Goal: Information Seeking & Learning: Learn about a topic

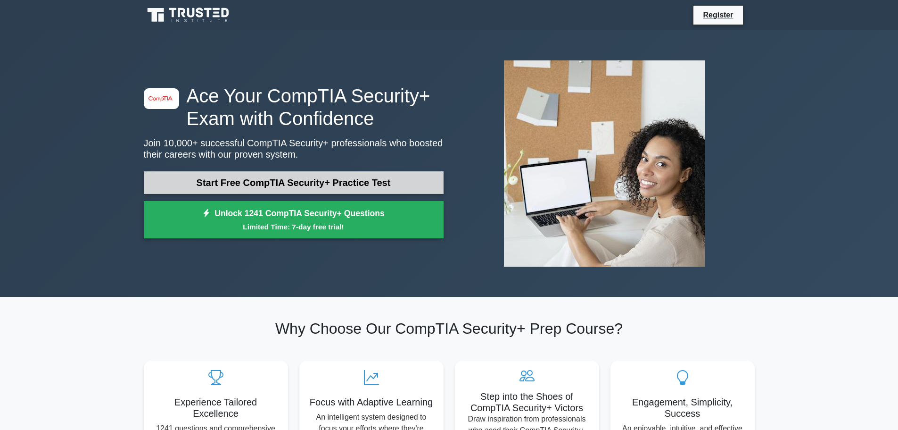
click at [346, 177] on link "Start Free CompTIA Security+ Practice Test" at bounding box center [294, 182] width 300 height 23
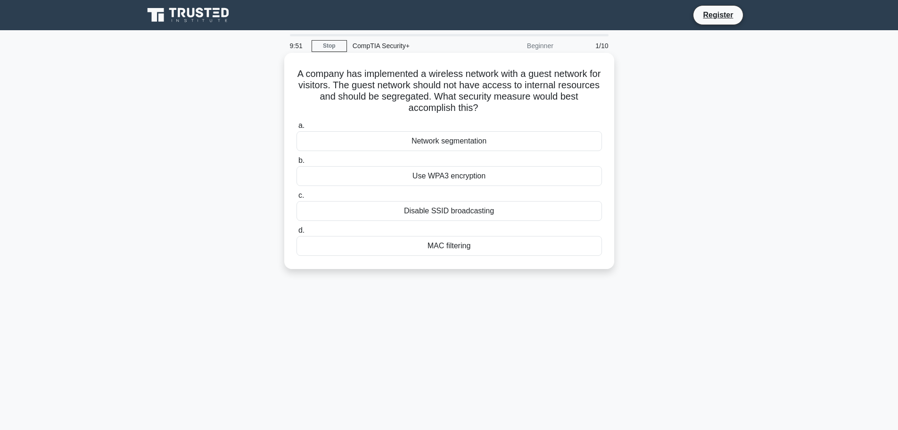
click at [467, 136] on div "Network segmentation" at bounding box center [450, 141] width 306 height 20
click at [297, 129] on input "a. Network segmentation" at bounding box center [297, 126] width 0 height 6
click at [521, 244] on div "Data tokenization" at bounding box center [450, 246] width 306 height 20
click at [297, 233] on input "d. Data tokenization" at bounding box center [297, 230] width 0 height 6
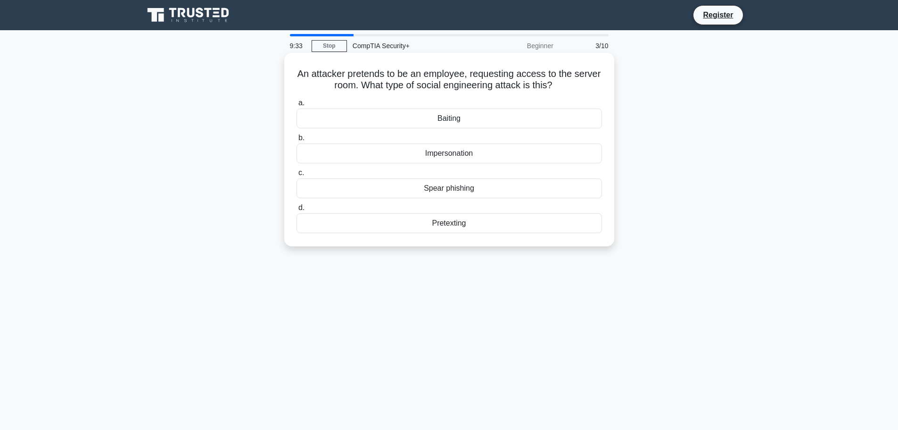
click at [472, 149] on div "Impersonation" at bounding box center [450, 153] width 306 height 20
click at [297, 141] on input "b. Impersonation" at bounding box center [297, 138] width 0 height 6
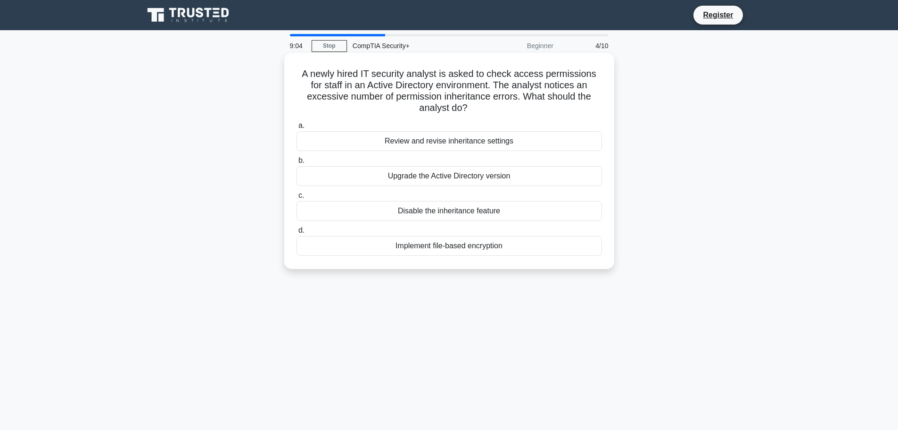
click at [451, 144] on div "Review and revise inheritance settings" at bounding box center [450, 141] width 306 height 20
click at [297, 129] on input "a. Review and revise inheritance settings" at bounding box center [297, 126] width 0 height 6
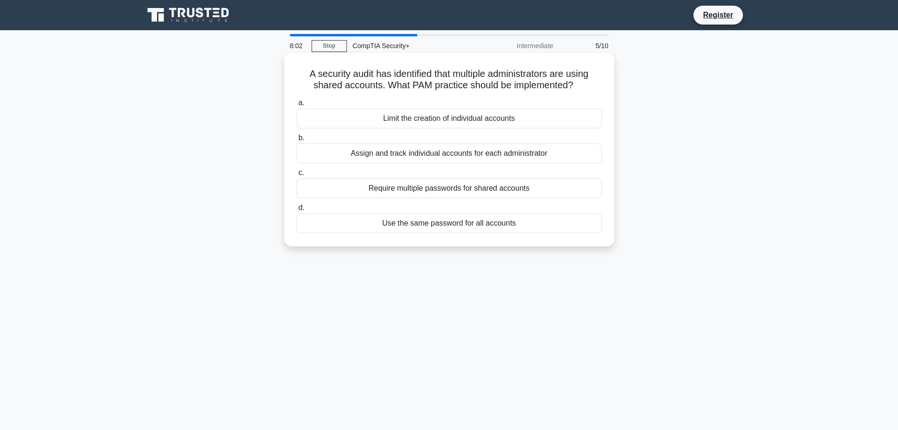
click at [512, 156] on div "Assign and track individual accounts for each administrator" at bounding box center [450, 153] width 306 height 20
click at [297, 141] on input "b. Assign and track individual accounts for each administrator" at bounding box center [297, 138] width 0 height 6
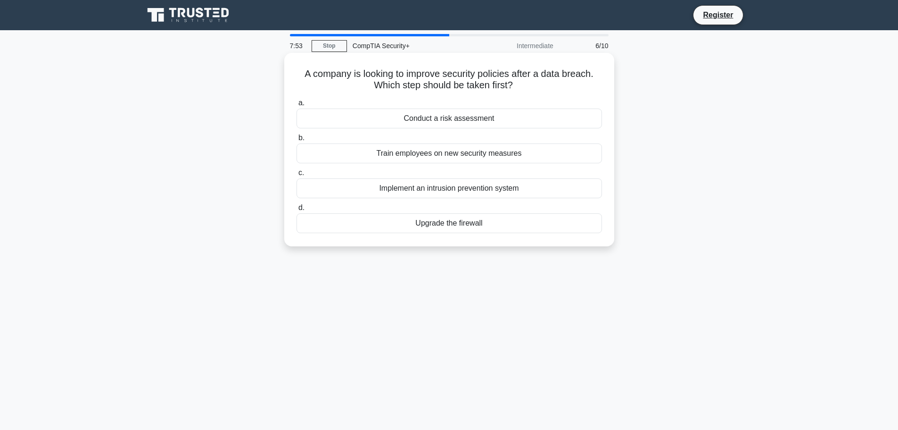
click at [504, 117] on div "Conduct a risk assessment" at bounding box center [450, 118] width 306 height 20
click at [297, 106] on input "a. Conduct a risk assessment" at bounding box center [297, 103] width 0 height 6
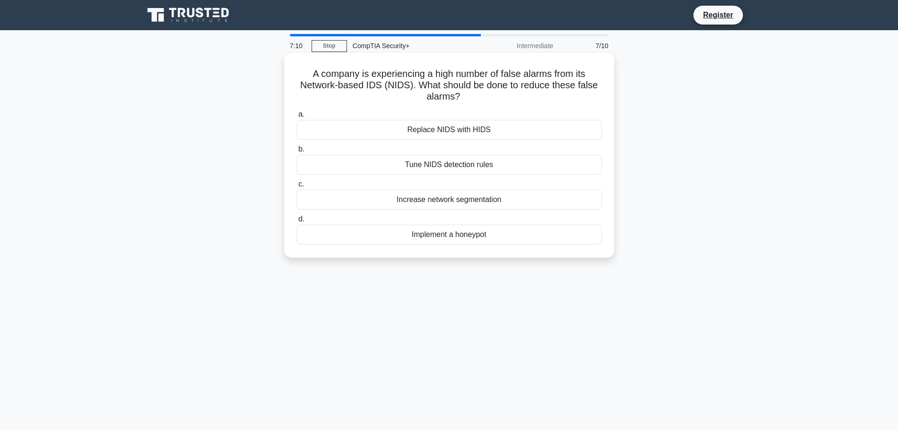
click at [480, 166] on div "Tune NIDS detection rules" at bounding box center [450, 165] width 306 height 20
click at [297, 152] on input "b. Tune NIDS detection rules" at bounding box center [297, 149] width 0 height 6
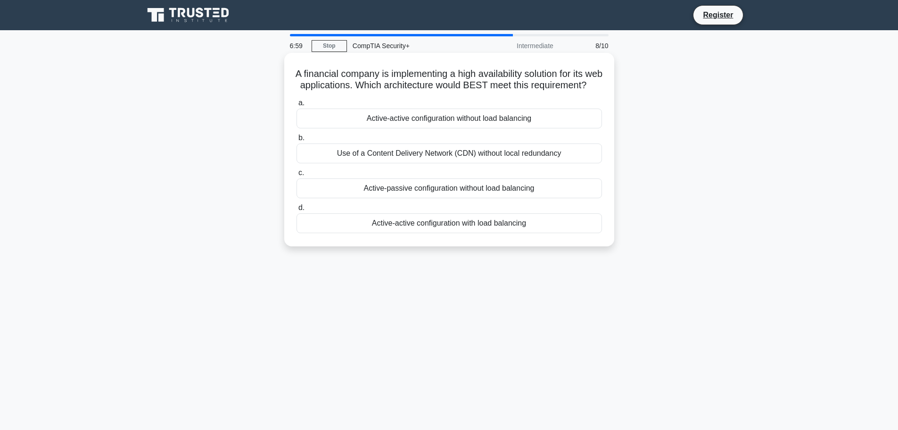
click at [520, 233] on div "Active-active configuration with load balancing" at bounding box center [450, 223] width 306 height 20
click at [297, 211] on input "d. Active-active configuration with load balancing" at bounding box center [297, 208] width 0 height 6
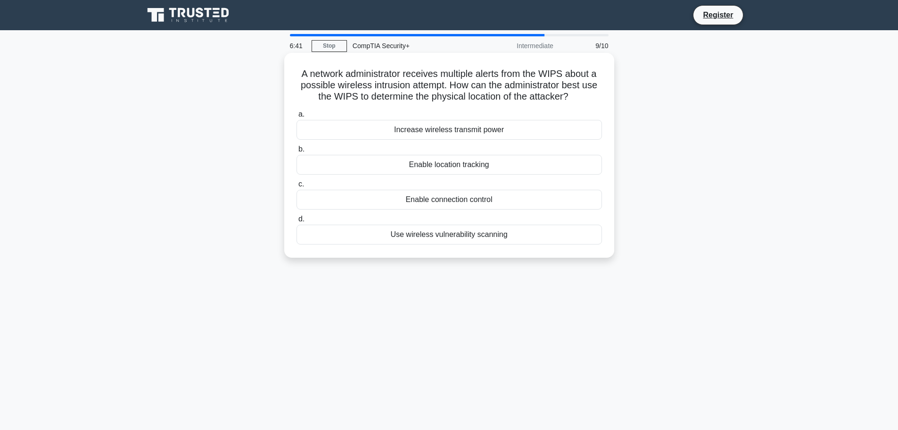
click at [494, 163] on div "Enable location tracking" at bounding box center [450, 165] width 306 height 20
click at [297, 152] on input "b. Enable location tracking" at bounding box center [297, 149] width 0 height 6
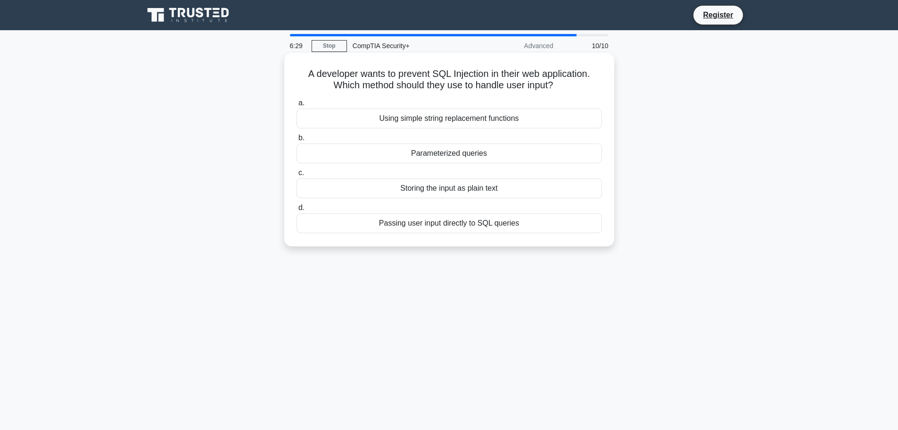
click at [483, 153] on div "Parameterized queries" at bounding box center [450, 153] width 306 height 20
click at [297, 141] on input "b. Parameterized queries" at bounding box center [297, 138] width 0 height 6
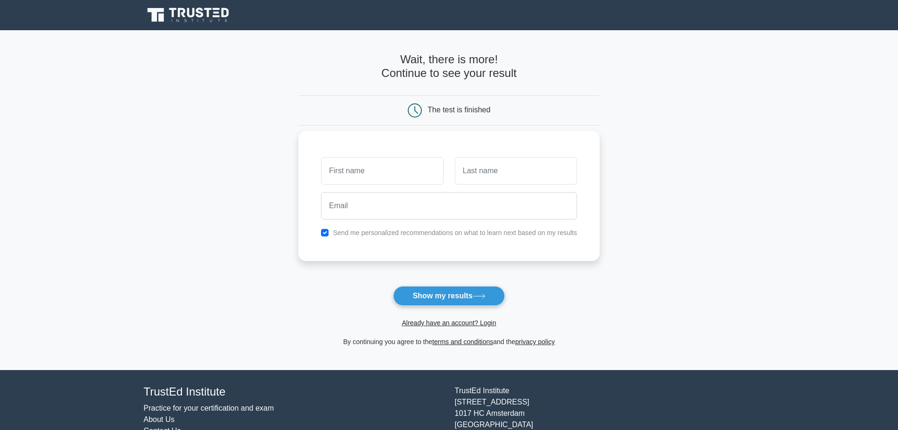
click at [410, 182] on input "text" at bounding box center [382, 170] width 122 height 27
type input "Samuel"
click at [504, 176] on input "text" at bounding box center [516, 170] width 122 height 27
type input "Constante"
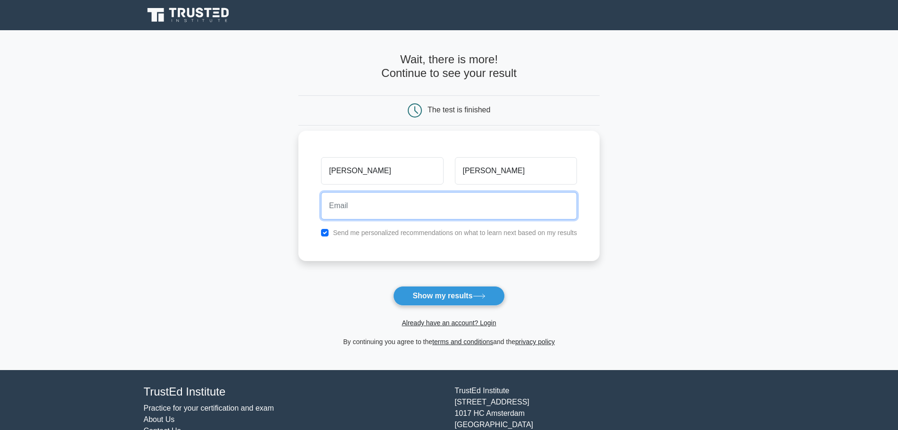
click at [474, 213] on input "email" at bounding box center [449, 205] width 256 height 27
type input "sconstante9989@sdsu.edu"
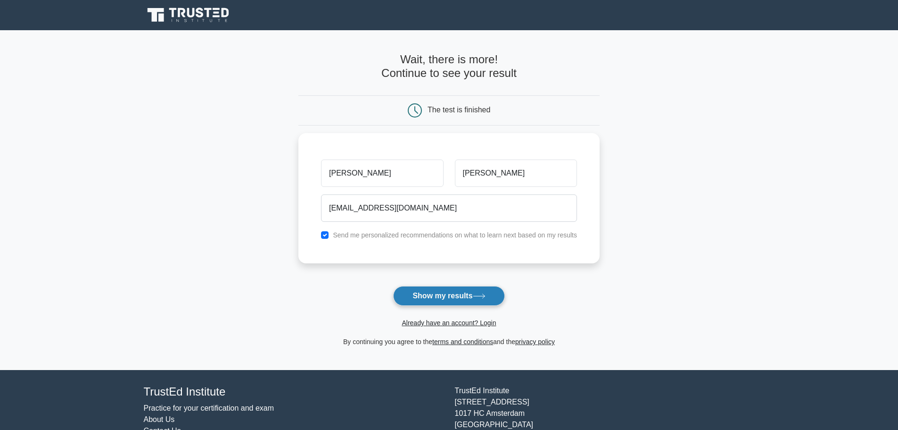
click at [479, 296] on icon at bounding box center [479, 295] width 13 height 5
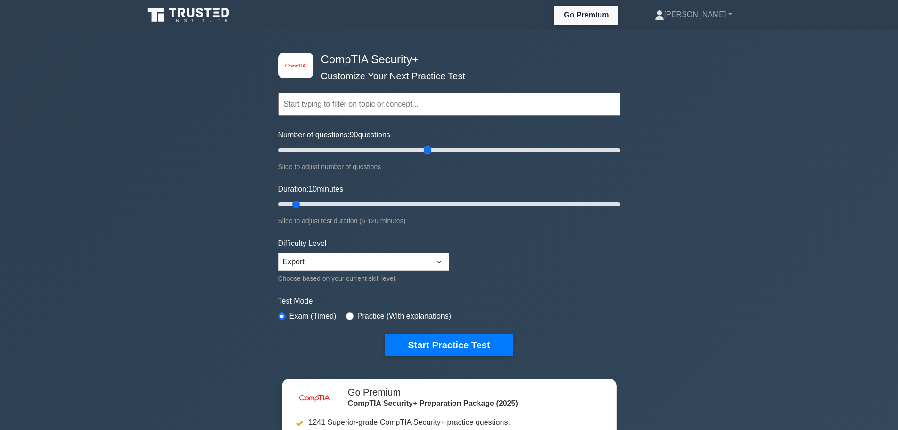
drag, startPoint x: 291, startPoint y: 152, endPoint x: 431, endPoint y: 174, distance: 141.8
type input "90"
click at [431, 156] on input "Number of questions: 90 questions" at bounding box center [449, 149] width 342 height 11
click at [668, 190] on div "image/svg+xml CompTIA Security+ Customize Your Next Practice Test Topics Crypto…" at bounding box center [449, 298] width 898 height 537
drag, startPoint x: 292, startPoint y: 202, endPoint x: 462, endPoint y: 226, distance: 171.5
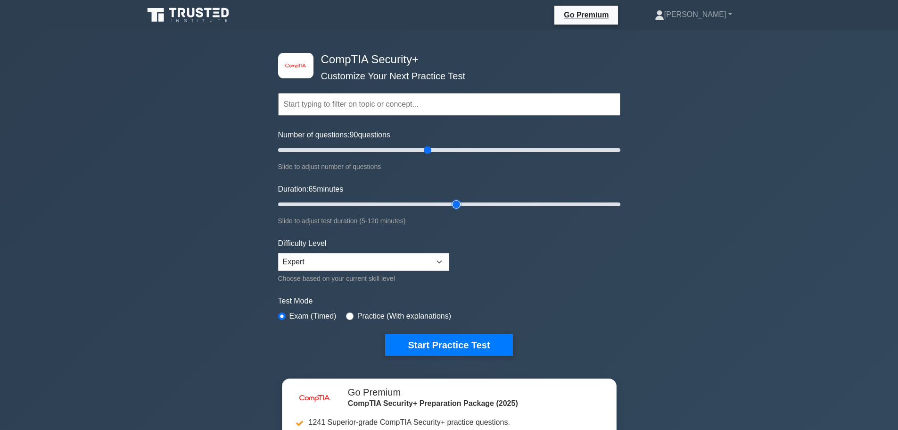
type input "65"
click at [462, 210] on input "Duration: 65 minutes" at bounding box center [449, 203] width 342 height 11
click at [406, 257] on select "Beginner Intermediate Expert" at bounding box center [363, 262] width 171 height 18
select select "intermediate"
click at [278, 253] on select "Beginner Intermediate Expert" at bounding box center [363, 262] width 171 height 18
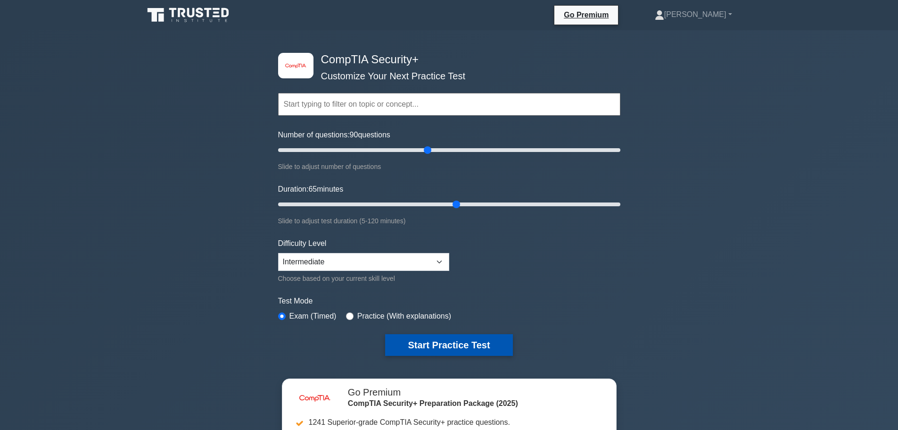
click at [462, 341] on button "Start Practice Test" at bounding box center [448, 345] width 127 height 22
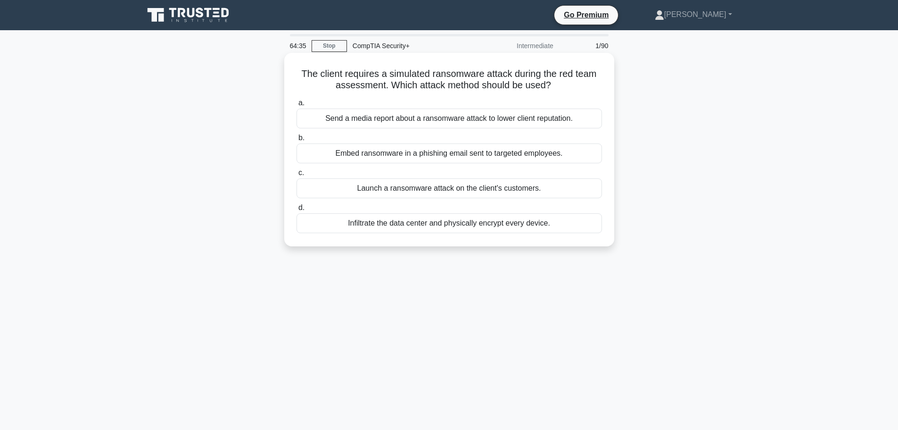
click at [467, 160] on div "Embed ransomware in a phishing email sent to targeted employees." at bounding box center [450, 153] width 306 height 20
click at [297, 141] on input "b. Embed ransomware in a phishing email sent to targeted employees." at bounding box center [297, 138] width 0 height 6
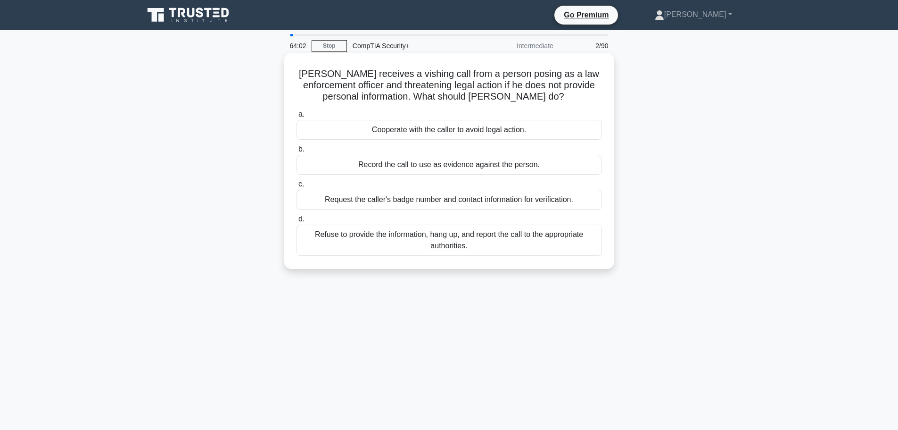
click at [550, 236] on div "Refuse to provide the information, hang up, and report the call to the appropri…" at bounding box center [450, 239] width 306 height 31
click at [297, 222] on input "d. Refuse to provide the information, hang up, and report the call to the appro…" at bounding box center [297, 219] width 0 height 6
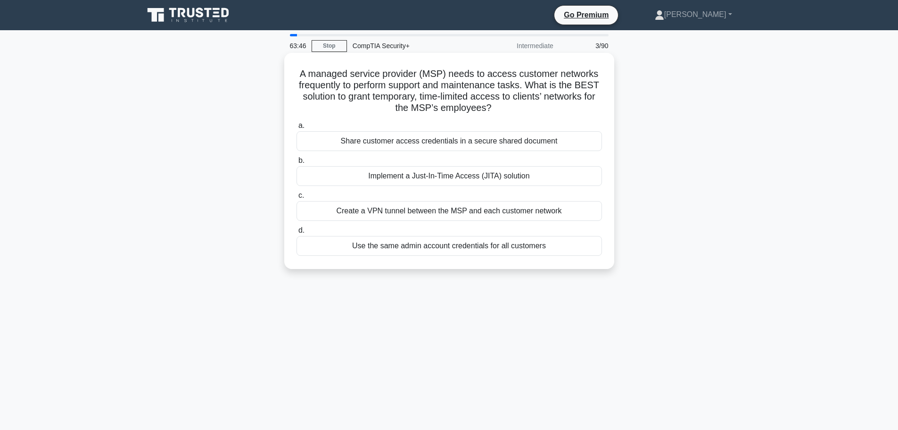
click at [524, 167] on div "Implement a Just-In-Time Access (JITA) solution" at bounding box center [450, 176] width 306 height 20
click at [297, 164] on input "b. Implement a Just-In-Time Access (JITA) solution" at bounding box center [297, 160] width 0 height 6
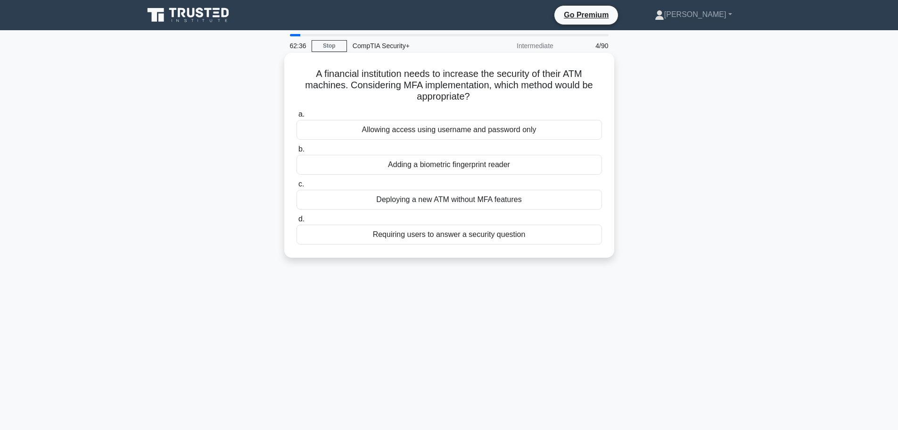
click at [473, 231] on div "Requiring users to answer a security question" at bounding box center [450, 234] width 306 height 20
click at [297, 222] on input "d. Requiring users to answer a security question" at bounding box center [297, 219] width 0 height 6
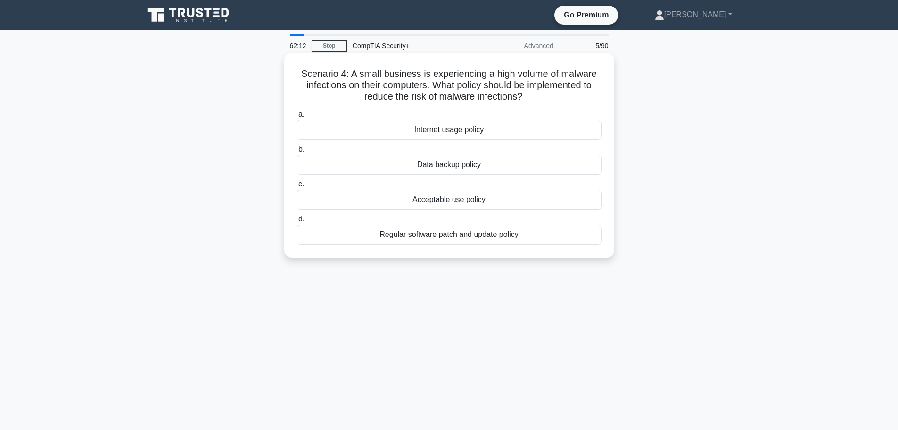
click at [462, 134] on div "Internet usage policy" at bounding box center [450, 130] width 306 height 20
click at [297, 117] on input "a. Internet usage policy" at bounding box center [297, 114] width 0 height 6
click at [493, 199] on div "Disconnect the server from the network" at bounding box center [450, 200] width 306 height 20
click at [297, 187] on input "c. Disconnect the server from the network" at bounding box center [297, 184] width 0 height 6
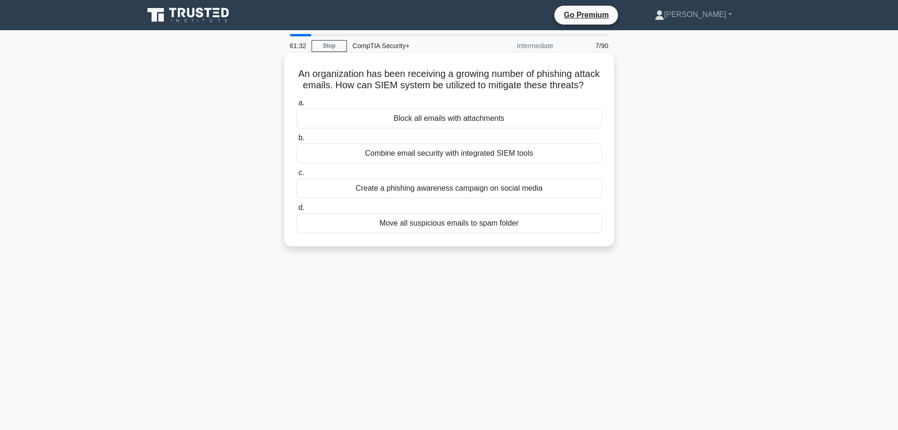
click at [554, 233] on div "Move all suspicious emails to spam folder" at bounding box center [450, 223] width 306 height 20
click at [297, 211] on input "d. Move all suspicious emails to spam folder" at bounding box center [297, 208] width 0 height 6
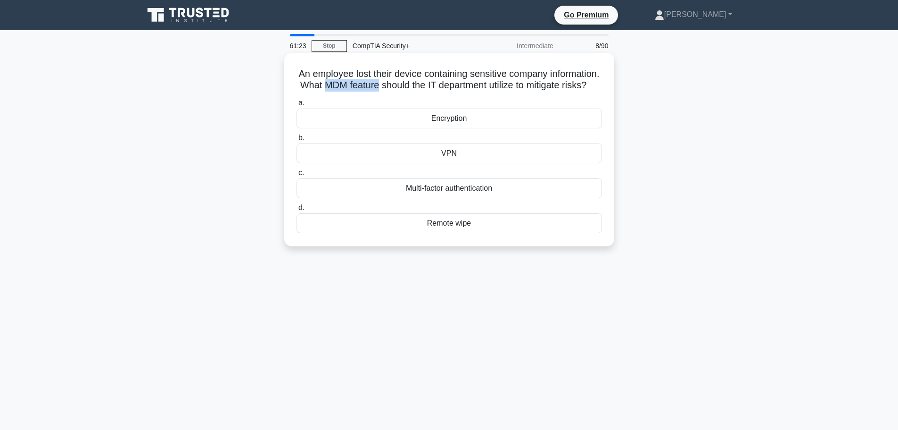
drag, startPoint x: 392, startPoint y: 87, endPoint x: 442, endPoint y: 91, distance: 50.2
click at [442, 91] on h5 "An employee lost their device containing sensitive company information. What MD…" at bounding box center [449, 80] width 307 height 24
click at [461, 124] on div "Encryption" at bounding box center [450, 118] width 306 height 20
click at [297, 106] on input "a. Encryption" at bounding box center [297, 103] width 0 height 6
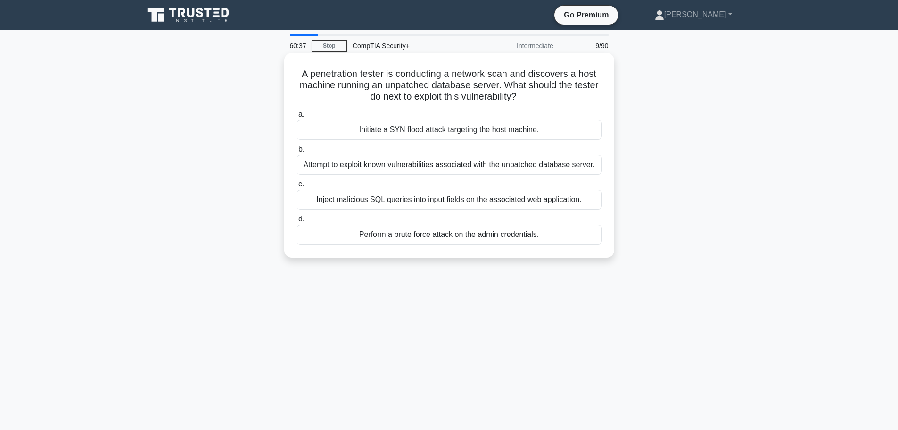
click at [481, 168] on div "Attempt to exploit known vulnerabilities associated with the unpatched database…" at bounding box center [450, 165] width 306 height 20
click at [297, 152] on input "b. Attempt to exploit known vulnerabilities associated with the unpatched datab…" at bounding box center [297, 149] width 0 height 6
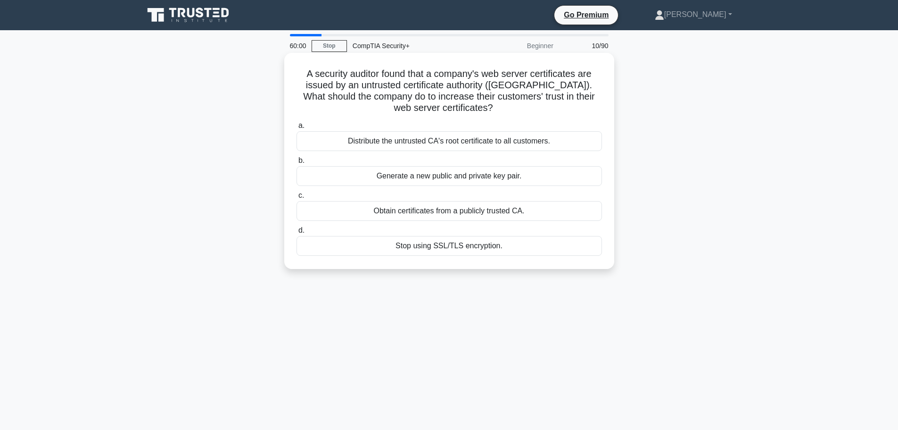
click at [517, 209] on div "Obtain certificates from a publicly trusted CA." at bounding box center [450, 211] width 306 height 20
click at [297, 198] on input "c. Obtain certificates from a publicly trusted CA." at bounding box center [297, 195] width 0 height 6
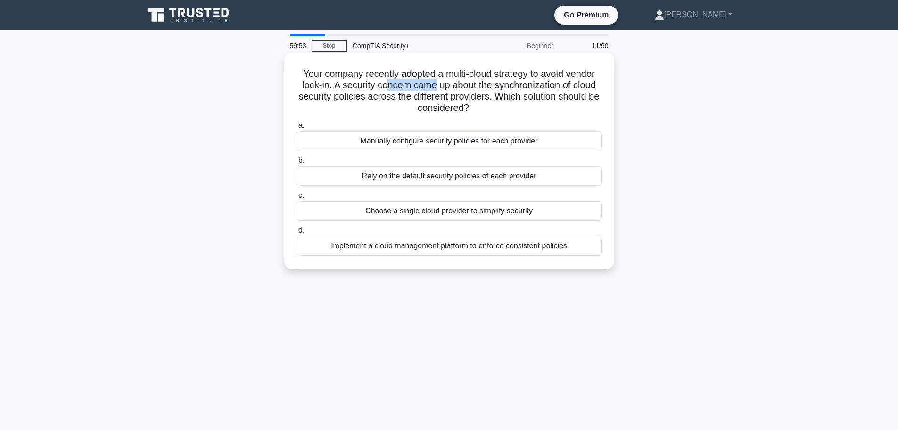
drag, startPoint x: 386, startPoint y: 84, endPoint x: 435, endPoint y: 86, distance: 49.5
click at [435, 86] on h5 "Your company recently adopted a multi-cloud strategy to avoid vendor lock-in. A…" at bounding box center [449, 91] width 307 height 46
click at [551, 101] on h5 "Your company recently adopted a multi-cloud strategy to avoid vendor lock-in. A…" at bounding box center [449, 91] width 307 height 46
click at [435, 246] on div "Implement a cloud management platform to enforce consistent policies" at bounding box center [450, 246] width 306 height 20
click at [297, 233] on input "d. Implement a cloud management platform to enforce consistent policies" at bounding box center [297, 230] width 0 height 6
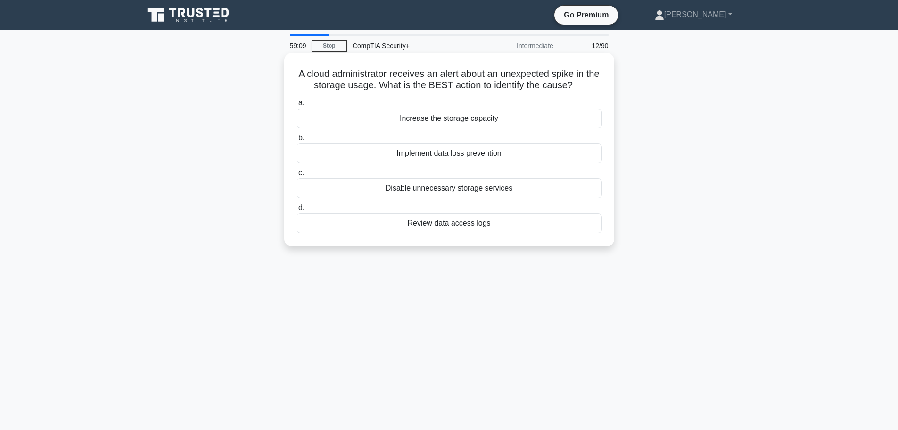
click at [461, 227] on div "Review data access logs" at bounding box center [450, 223] width 306 height 20
click at [297, 211] on input "d. Review data access logs" at bounding box center [297, 208] width 0 height 6
click at [444, 154] on div "Disconnect all devices from the network" at bounding box center [450, 153] width 306 height 20
click at [297, 141] on input "b. Disconnect all devices from the network" at bounding box center [297, 138] width 0 height 6
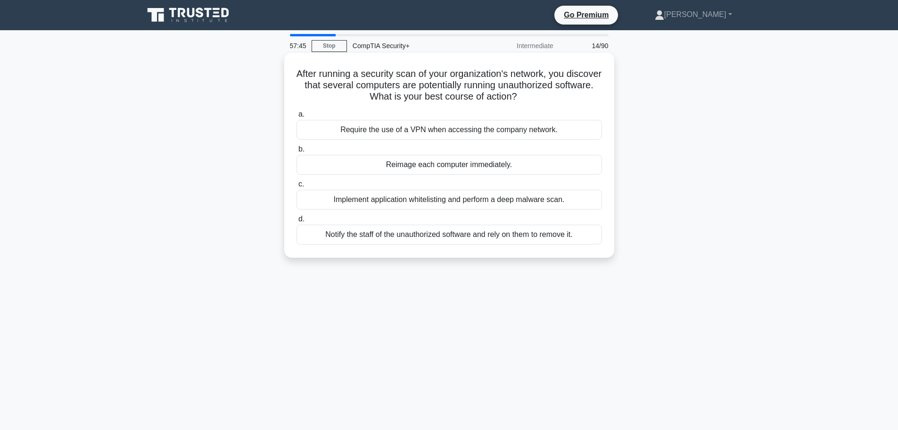
click at [444, 207] on div "Implement application whitelisting and perform a deep malware scan." at bounding box center [450, 200] width 306 height 20
click at [297, 187] on input "c. Implement application whitelisting and perform a deep malware scan." at bounding box center [297, 184] width 0 height 6
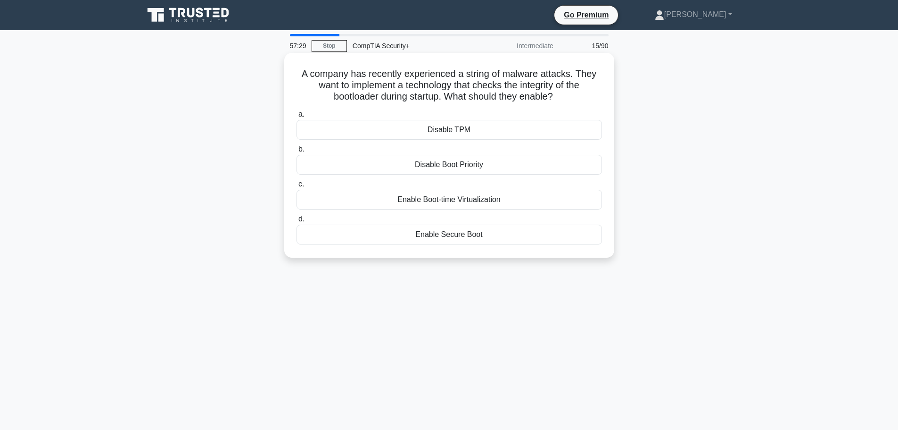
click at [498, 230] on div "Enable Secure Boot" at bounding box center [450, 234] width 306 height 20
click at [297, 222] on input "d. Enable Secure Boot" at bounding box center [297, 219] width 0 height 6
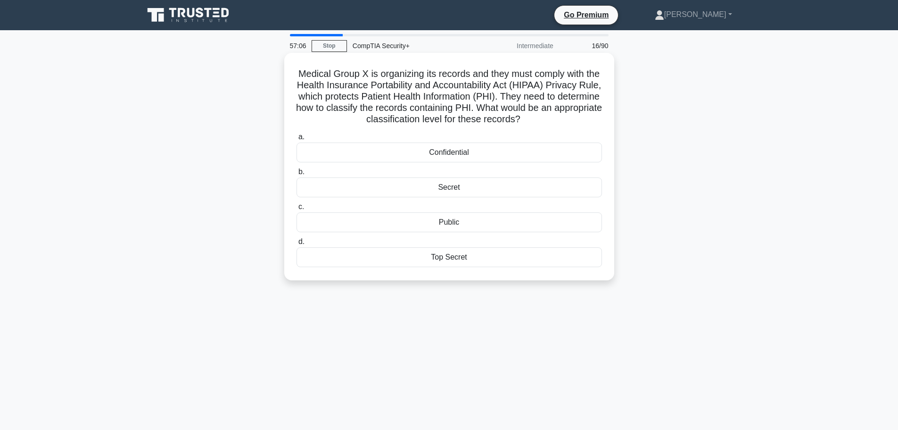
click at [492, 153] on div "Confidential" at bounding box center [450, 152] width 306 height 20
click at [297, 140] on input "a. Confidential" at bounding box center [297, 137] width 0 height 6
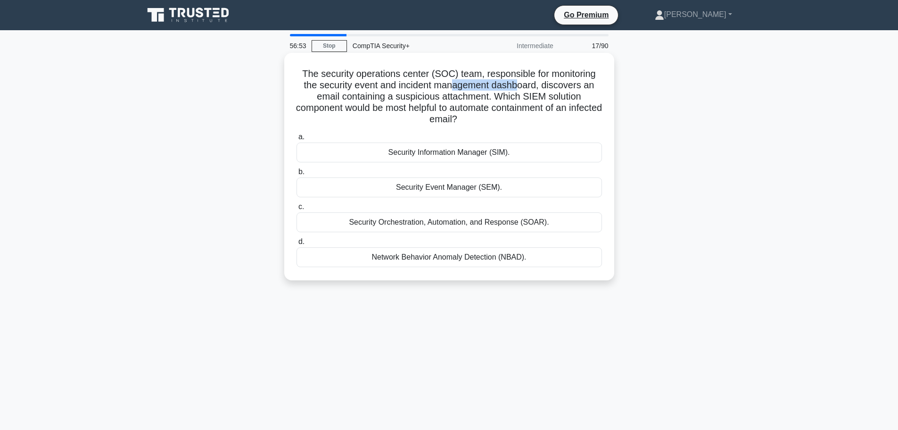
drag, startPoint x: 451, startPoint y: 85, endPoint x: 518, endPoint y: 82, distance: 67.1
click at [518, 82] on h5 "The security operations center (SOC) team, responsible for monitoring the secur…" at bounding box center [449, 97] width 307 height 58
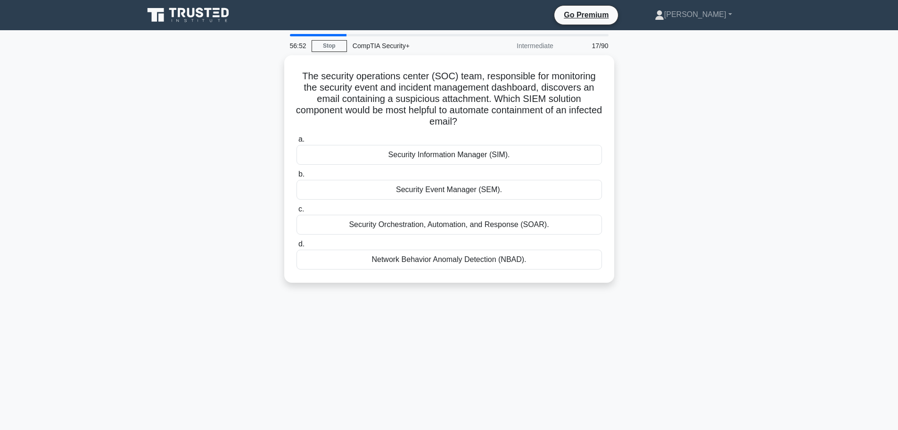
click at [667, 124] on div "The security operations center (SOC) team, responsible for monitoring the secur…" at bounding box center [449, 174] width 622 height 239
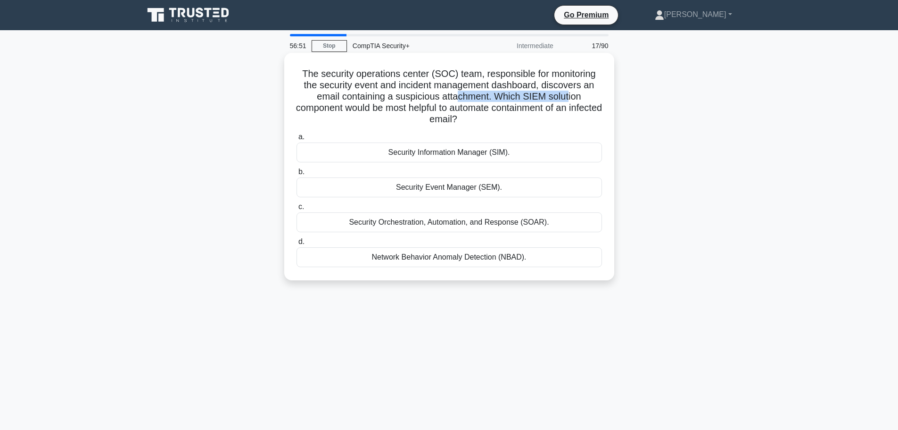
drag, startPoint x: 463, startPoint y: 93, endPoint x: 571, endPoint y: 95, distance: 108.5
click at [571, 95] on h5 "The security operations center (SOC) team, responsible for monitoring the secur…" at bounding box center [449, 97] width 307 height 58
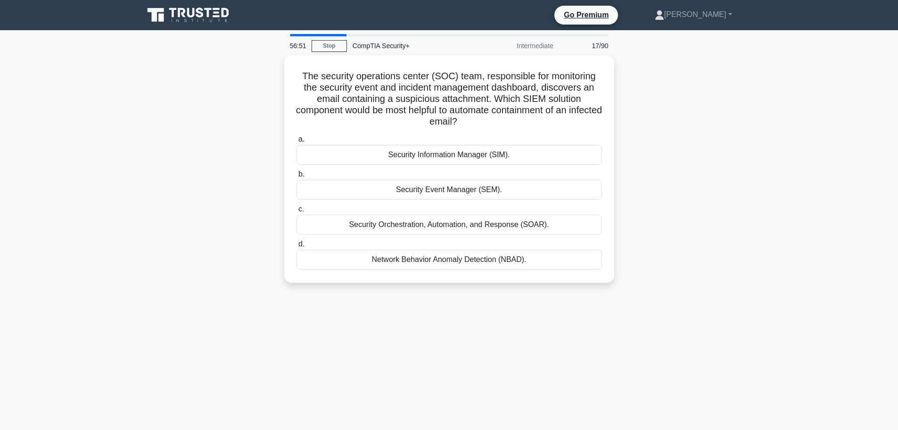
click at [725, 113] on div "The security operations center (SOC) team, responsible for monitoring the secur…" at bounding box center [449, 174] width 622 height 239
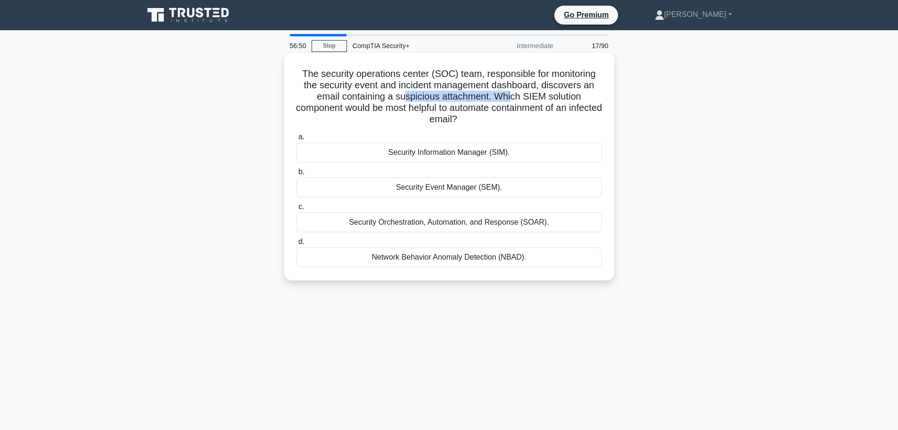
drag, startPoint x: 404, startPoint y: 96, endPoint x: 512, endPoint y: 100, distance: 109.0
click at [512, 100] on h5 "The security operations center (SOC) team, responsible for monitoring the secur…" at bounding box center [449, 97] width 307 height 58
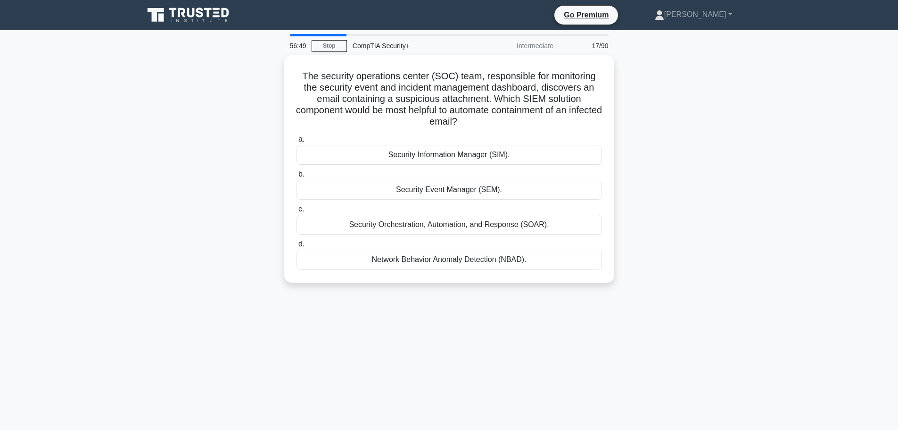
click at [673, 135] on div "The security operations center (SOC) team, responsible for monitoring the secur…" at bounding box center [449, 174] width 622 height 239
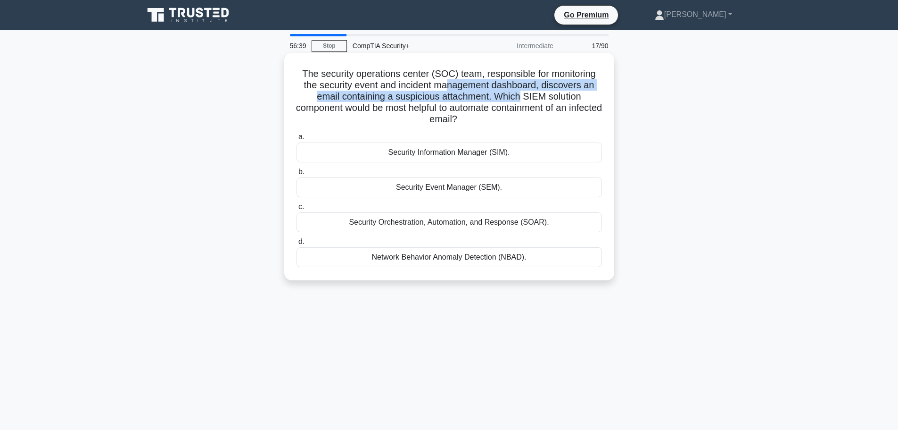
drag, startPoint x: 447, startPoint y: 91, endPoint x: 524, endPoint y: 98, distance: 76.7
click at [524, 98] on h5 "The security operations center (SOC) team, responsible for monitoring the secur…" at bounding box center [449, 97] width 307 height 58
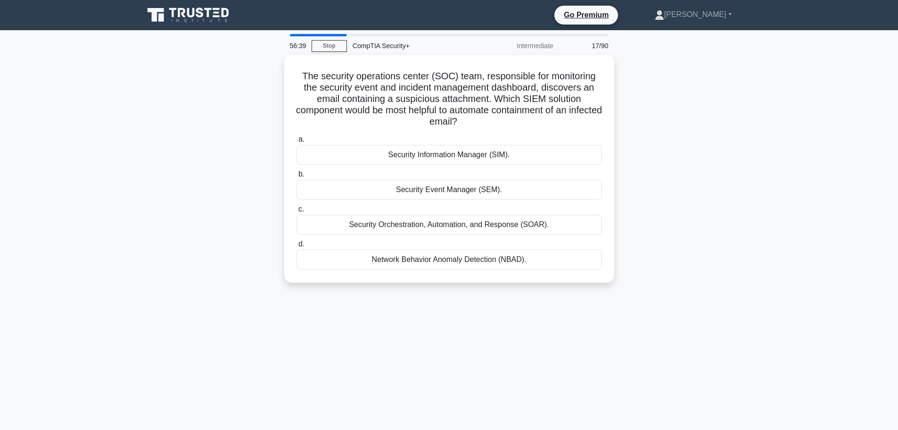
click at [706, 133] on div "The security operations center (SOC) team, responsible for monitoring the secur…" at bounding box center [449, 174] width 622 height 239
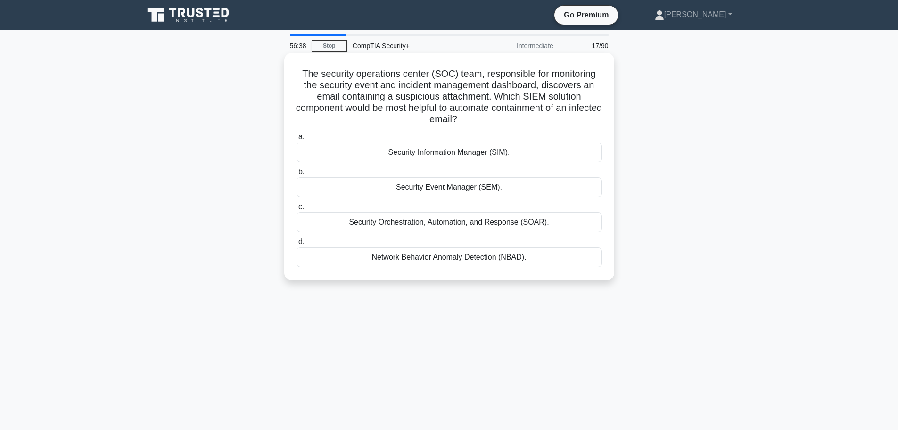
drag, startPoint x: 470, startPoint y: 111, endPoint x: 552, endPoint y: 118, distance: 81.9
click at [552, 118] on h5 "The security operations center (SOC) team, responsible for monitoring the secur…" at bounding box center [449, 97] width 307 height 58
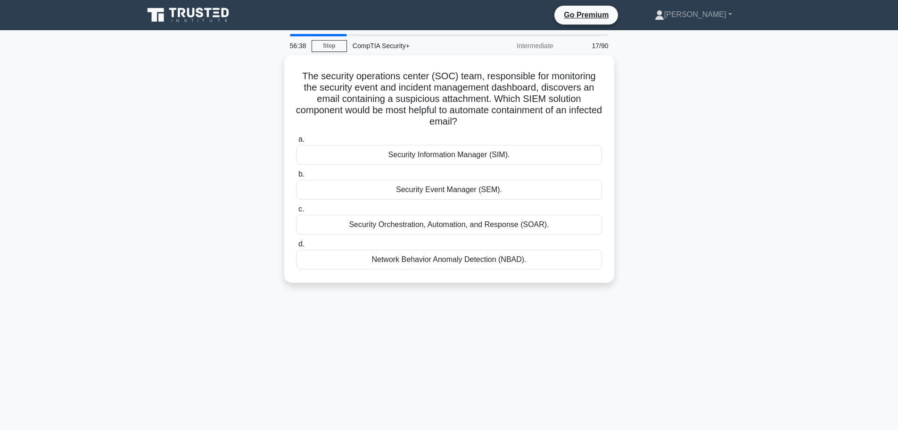
click at [658, 130] on div "The security operations center (SOC) team, responsible for monitoring the secur…" at bounding box center [449, 174] width 622 height 239
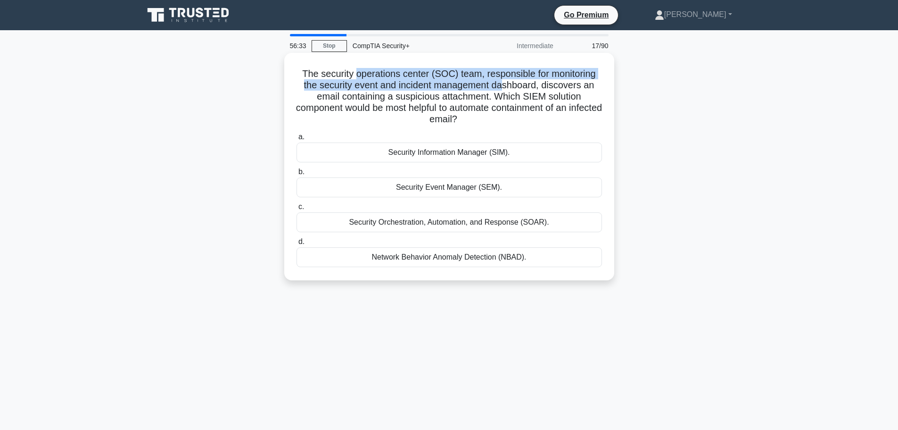
drag, startPoint x: 353, startPoint y: 76, endPoint x: 527, endPoint y: 99, distance: 175.8
click at [505, 85] on h5 "The security operations center (SOC) team, responsible for monitoring the secur…" at bounding box center [449, 97] width 307 height 58
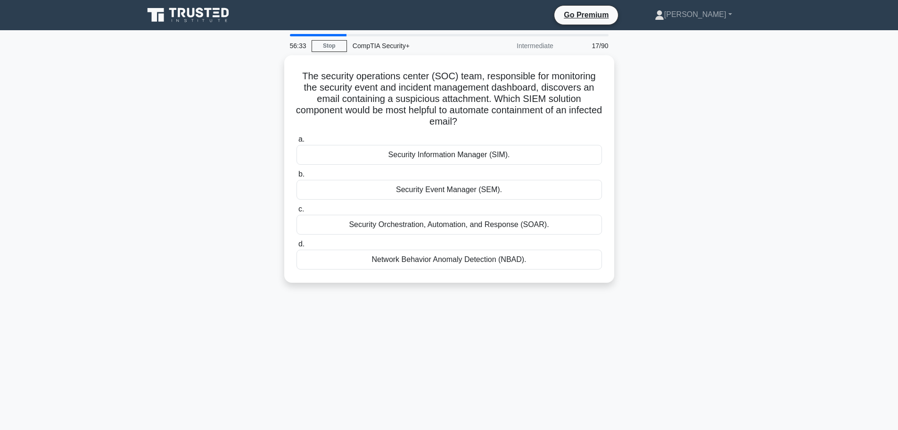
click at [647, 126] on div "The security operations center (SOC) team, responsible for monitoring the secur…" at bounding box center [449, 174] width 622 height 239
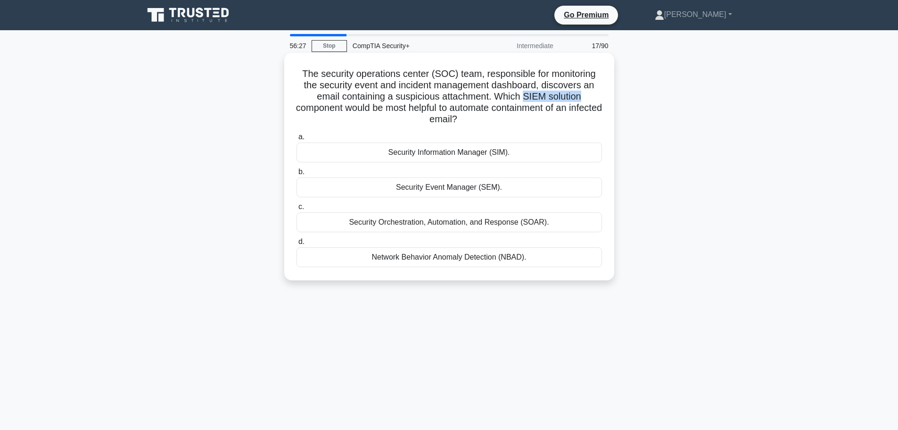
drag, startPoint x: 527, startPoint y: 96, endPoint x: 585, endPoint y: 95, distance: 58.0
click at [585, 95] on h5 "The security operations center (SOC) team, responsible for monitoring the secur…" at bounding box center [449, 97] width 307 height 58
drag, startPoint x: 350, startPoint y: 223, endPoint x: 519, endPoint y: 223, distance: 168.8
click at [521, 223] on div "Security Orchestration, Automation, and Response (SOAR)." at bounding box center [450, 222] width 306 height 20
click at [430, 230] on div "Security Orchestration, Automation, and Response (SOAR)." at bounding box center [450, 222] width 306 height 20
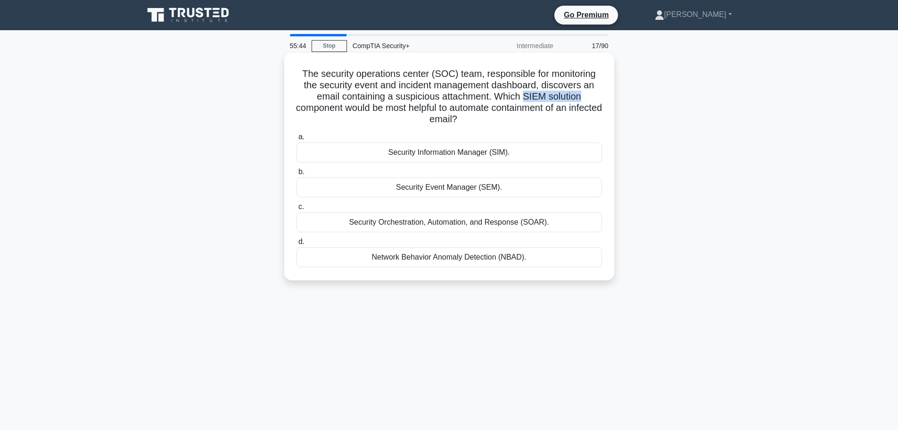
click at [297, 210] on input "c. Security Orchestration, Automation, and Response (SOAR)." at bounding box center [297, 207] width 0 height 6
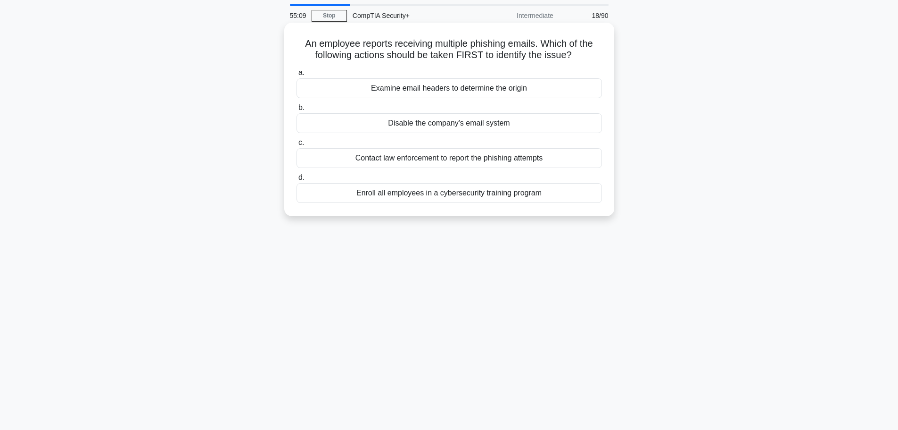
scroll to position [47, 0]
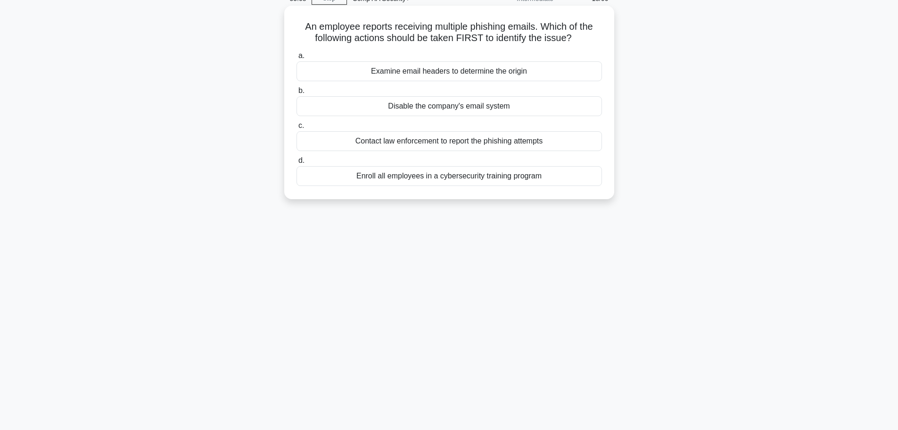
drag, startPoint x: 291, startPoint y: 28, endPoint x: 528, endPoint y: 132, distance: 259.2
click at [571, 199] on div "An employee reports receiving multiple phishing emails. Which of the following …" at bounding box center [449, 102] width 330 height 193
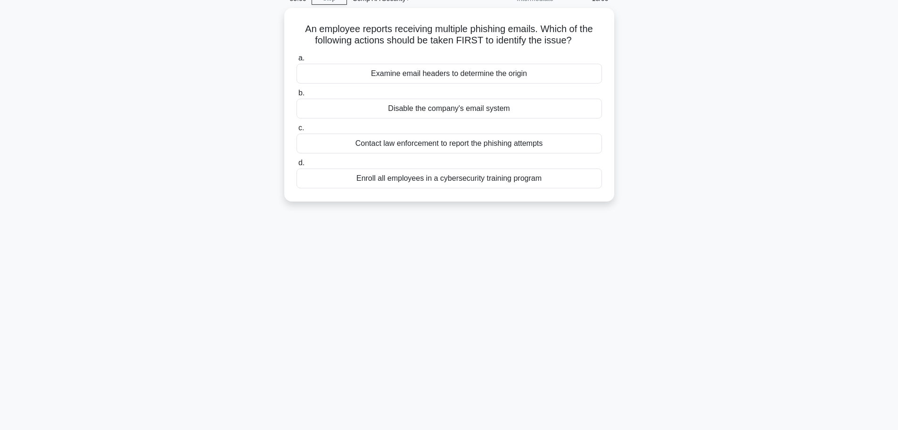
click at [721, 126] on div "An employee reports receiving multiple phishing emails. Which of the following …" at bounding box center [449, 110] width 622 height 205
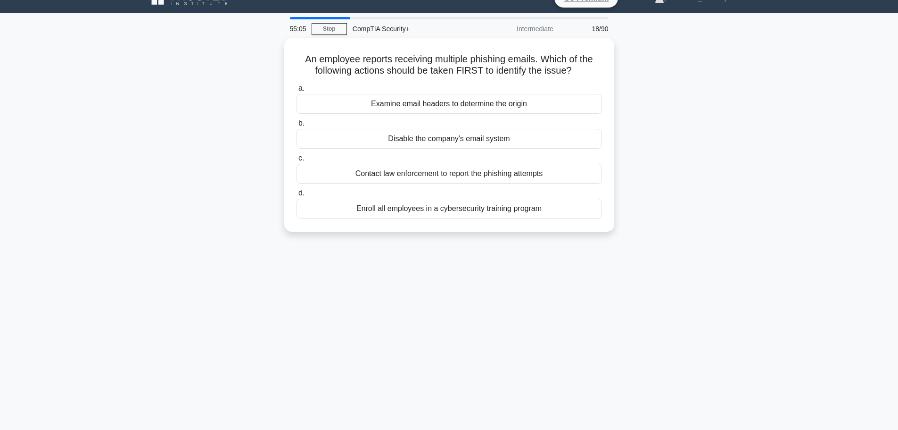
scroll to position [0, 0]
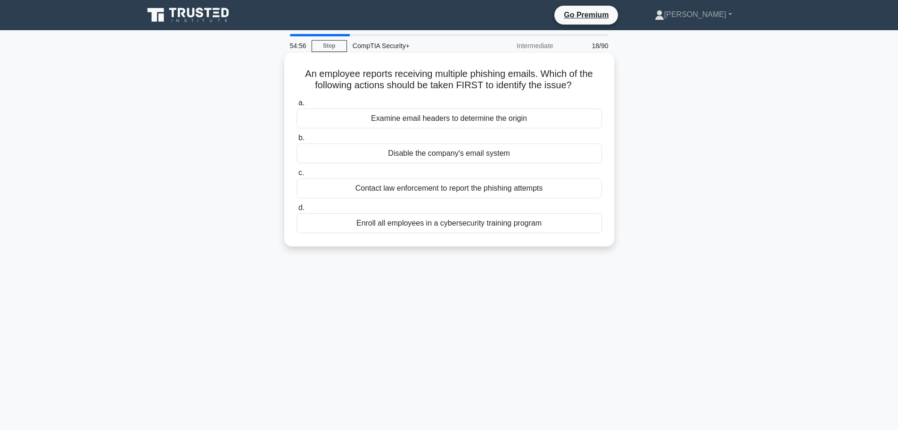
click at [463, 115] on div "Examine email headers to determine the origin" at bounding box center [450, 118] width 306 height 20
click at [297, 106] on input "a. Examine email headers to determine the origin" at bounding box center [297, 103] width 0 height 6
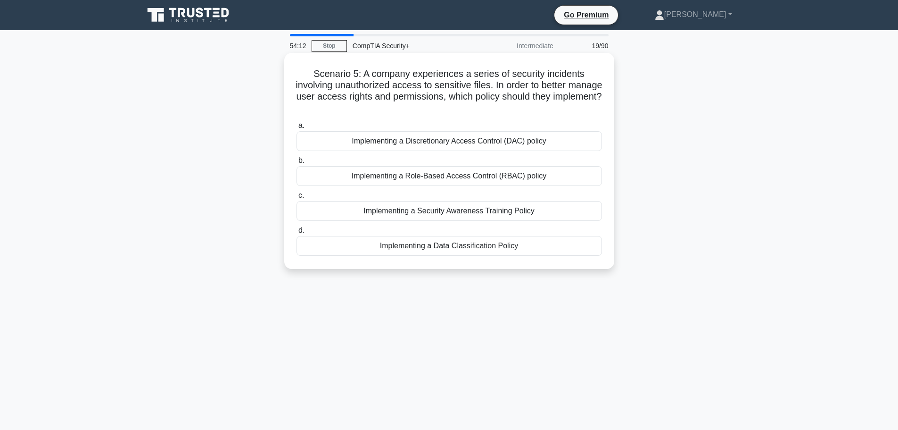
click at [529, 182] on div "Implementing a Role-Based Access Control (RBAC) policy" at bounding box center [450, 176] width 306 height 20
click at [297, 164] on input "b. Implementing a Role-Based Access Control (RBAC) policy" at bounding box center [297, 160] width 0 height 6
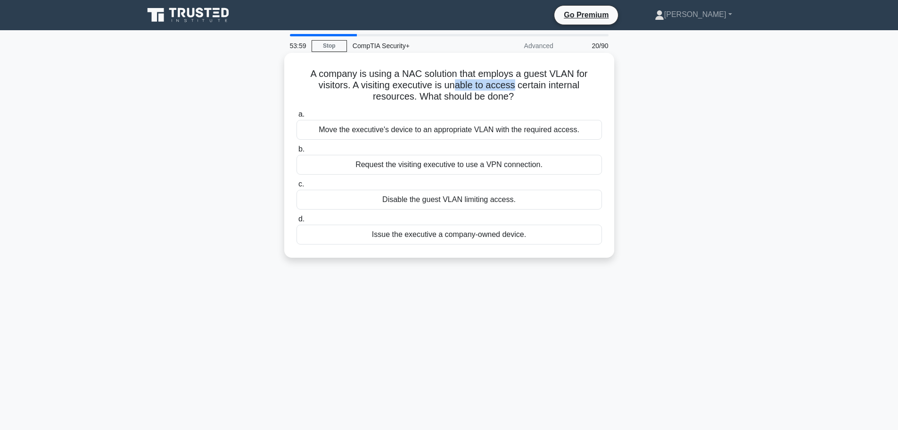
drag, startPoint x: 456, startPoint y: 82, endPoint x: 517, endPoint y: 85, distance: 60.4
click at [517, 85] on h5 "A company is using a NAC solution that employs a guest VLAN for visitors. A vis…" at bounding box center [449, 85] width 307 height 35
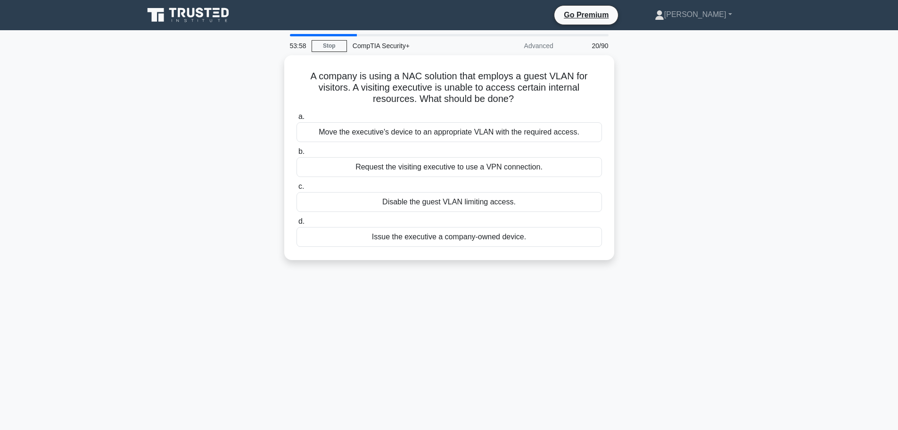
click at [638, 100] on div "A company is using a NAC solution that employs a guest VLAN for visitors. A vis…" at bounding box center [449, 163] width 622 height 216
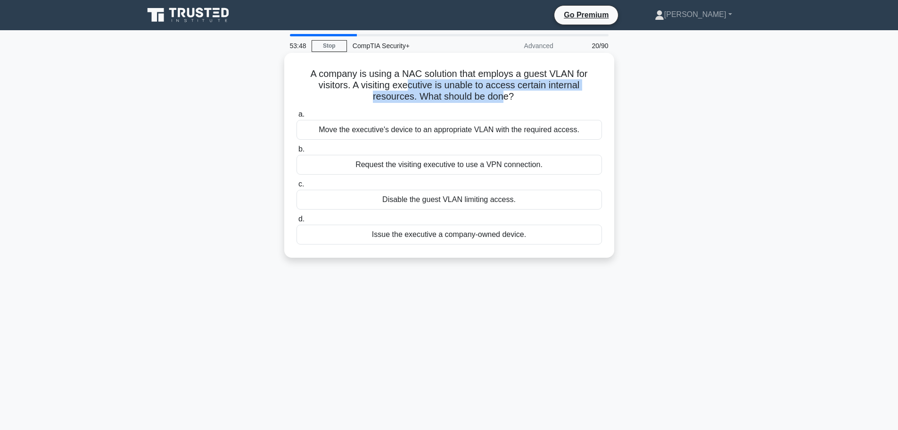
drag, startPoint x: 407, startPoint y: 88, endPoint x: 503, endPoint y: 92, distance: 95.8
click at [503, 92] on h5 "A company is using a NAC solution that employs a guest VLAN for visitors. A vis…" at bounding box center [449, 85] width 307 height 35
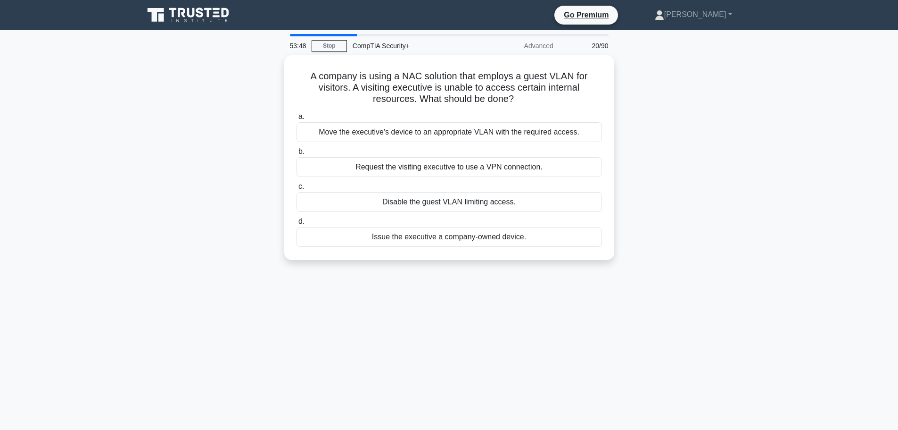
click at [681, 116] on div "A company is using a NAC solution that employs a guest VLAN for visitors. A vis…" at bounding box center [449, 163] width 622 height 216
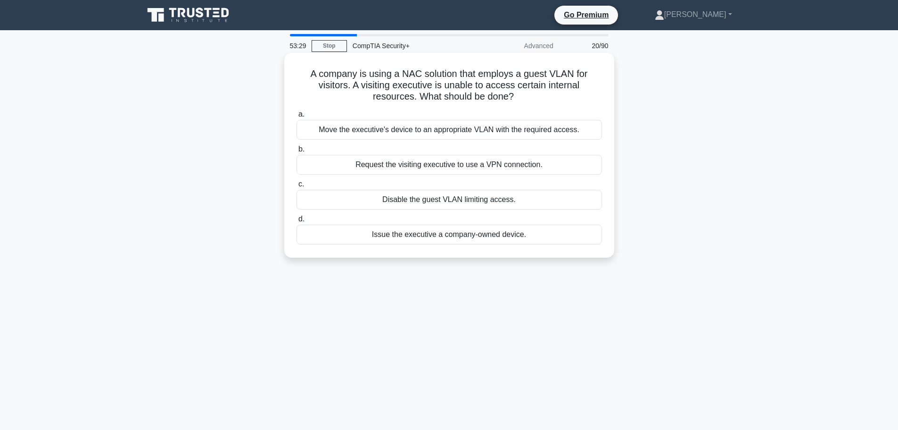
click at [496, 134] on div "Move the executive's device to an appropriate VLAN with the required access." at bounding box center [450, 130] width 306 height 20
click at [297, 117] on input "a. Move the executive's device to an appropriate VLAN with the required access." at bounding box center [297, 114] width 0 height 6
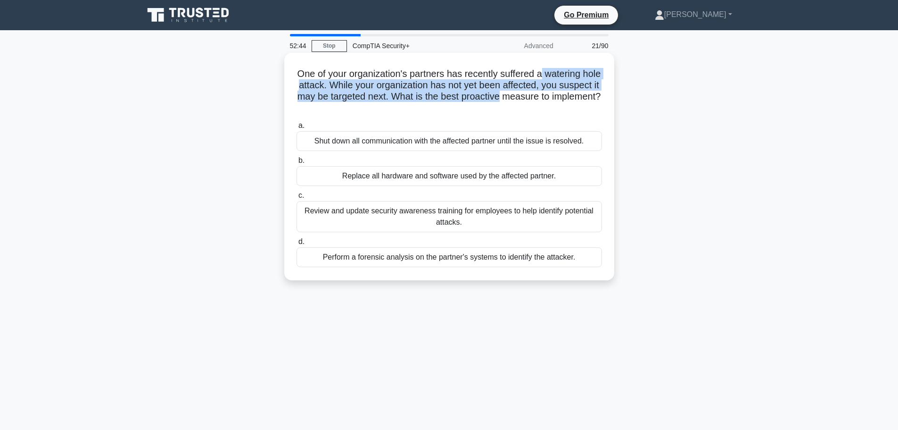
drag, startPoint x: 555, startPoint y: 76, endPoint x: 550, endPoint y: 101, distance: 25.1
click at [550, 101] on h5 "One of your organization's partners has recently suffered a watering hole attac…" at bounding box center [449, 91] width 307 height 46
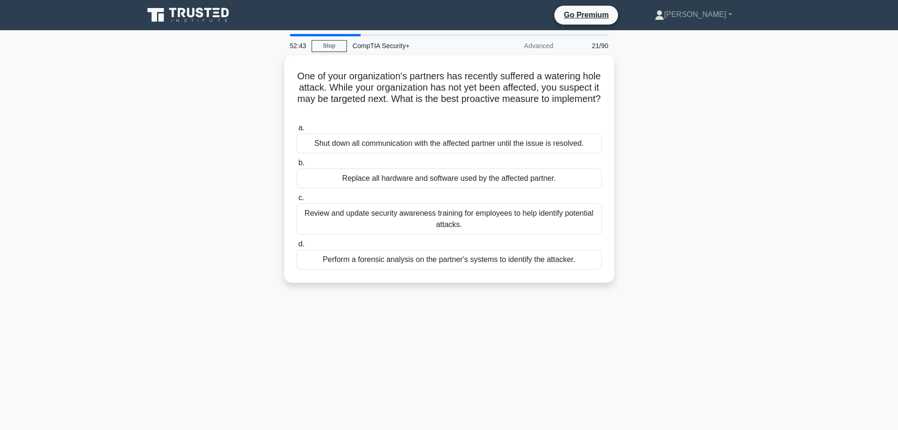
click at [707, 155] on div "One of your organization's partners has recently suffered a watering hole attac…" at bounding box center [449, 174] width 622 height 239
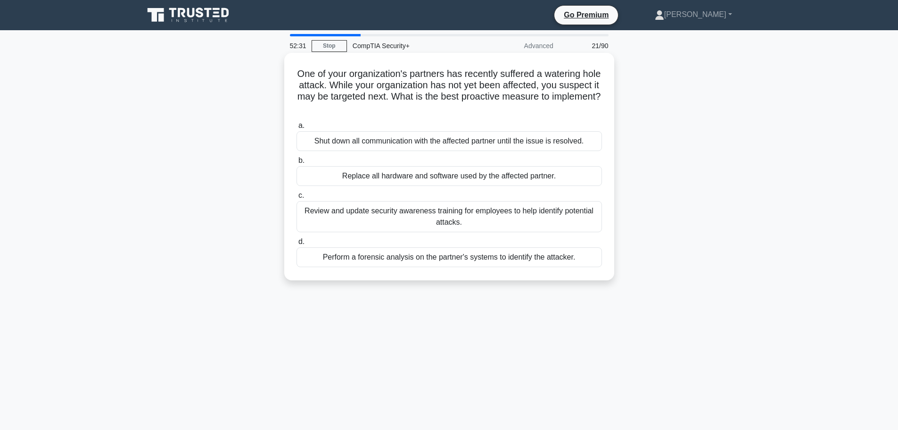
click at [424, 147] on div "Shut down all communication with the affected partner until the issue is resolv…" at bounding box center [450, 141] width 306 height 20
click at [297, 129] on input "a. Shut down all communication with the affected partner until the issue is res…" at bounding box center [297, 126] width 0 height 6
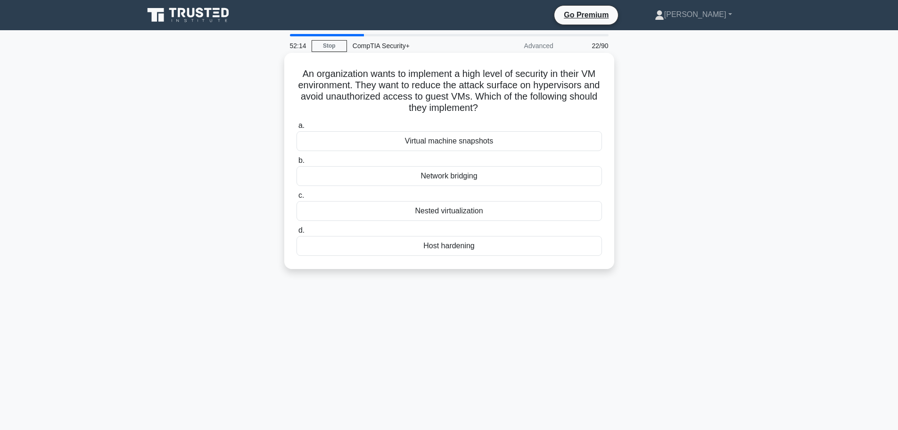
click at [478, 248] on div "Host hardening" at bounding box center [450, 246] width 306 height 20
click at [297, 233] on input "d. Host hardening" at bounding box center [297, 230] width 0 height 6
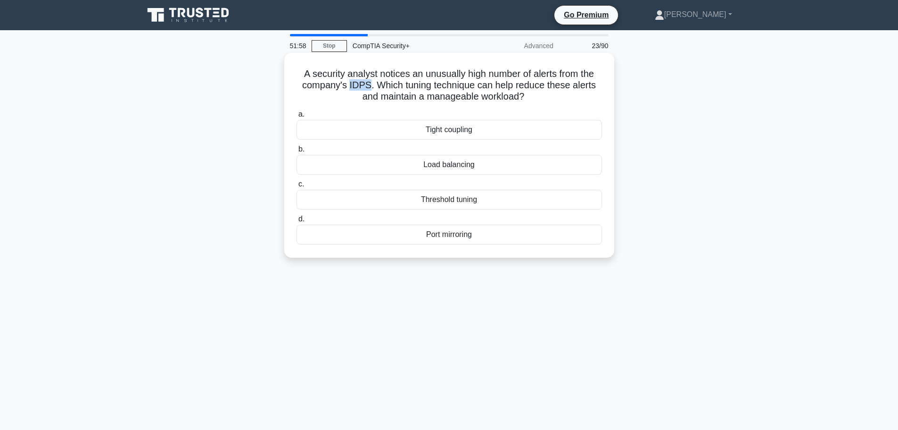
drag, startPoint x: 358, startPoint y: 84, endPoint x: 368, endPoint y: 84, distance: 9.4
click at [368, 84] on h5 "A security analyst notices an unusually high number of alerts from the company'…" at bounding box center [449, 85] width 307 height 35
drag, startPoint x: 427, startPoint y: 125, endPoint x: 489, endPoint y: 123, distance: 62.3
click at [489, 123] on div "Tight coupling" at bounding box center [450, 130] width 306 height 20
click at [504, 132] on div "Tight coupling" at bounding box center [450, 130] width 306 height 20
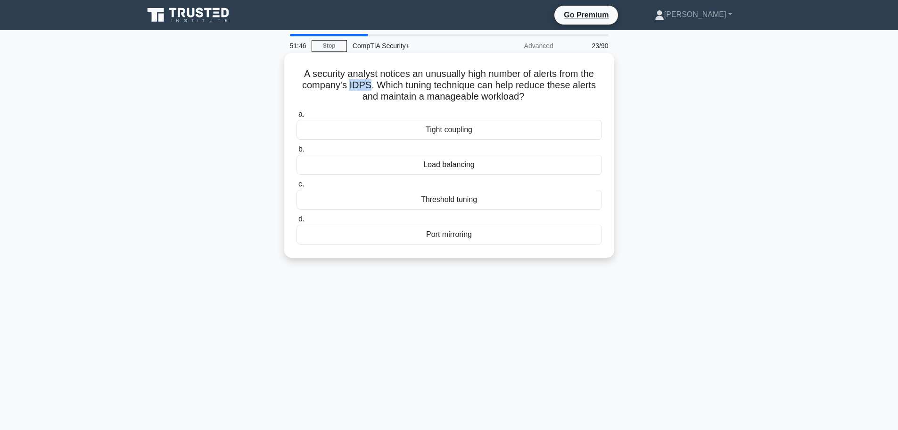
click at [297, 117] on input "a. Tight coupling" at bounding box center [297, 114] width 0 height 6
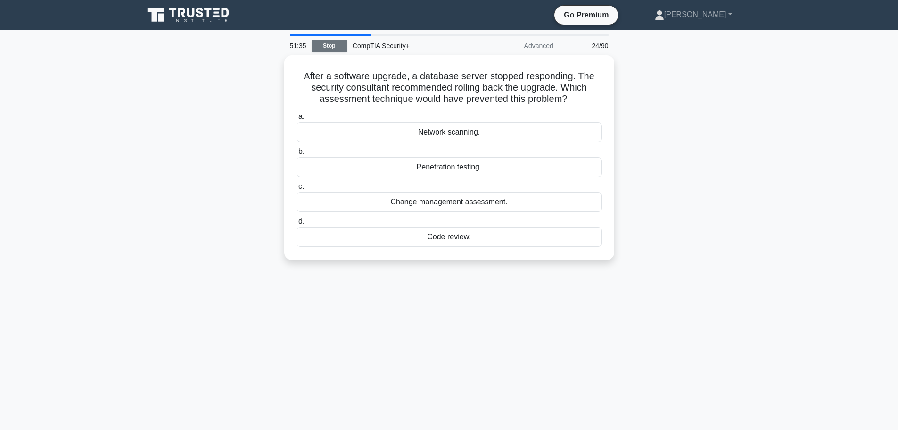
click at [322, 50] on link "Stop" at bounding box center [329, 46] width 35 height 12
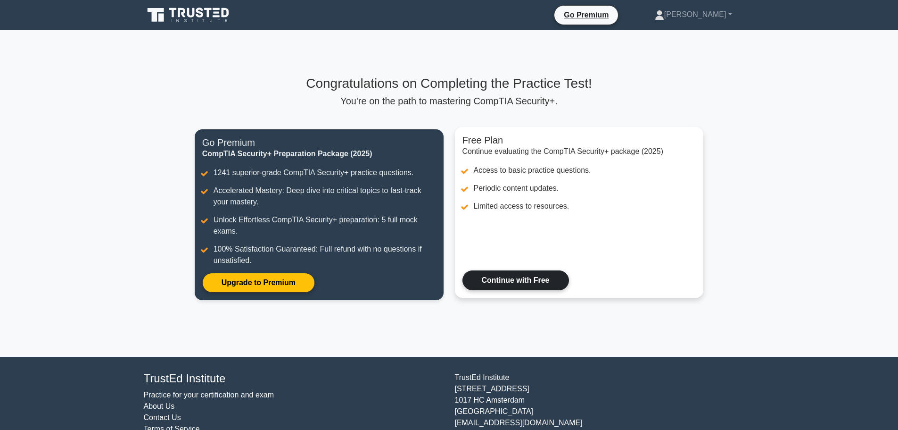
click at [528, 278] on link "Continue with Free" at bounding box center [516, 280] width 107 height 20
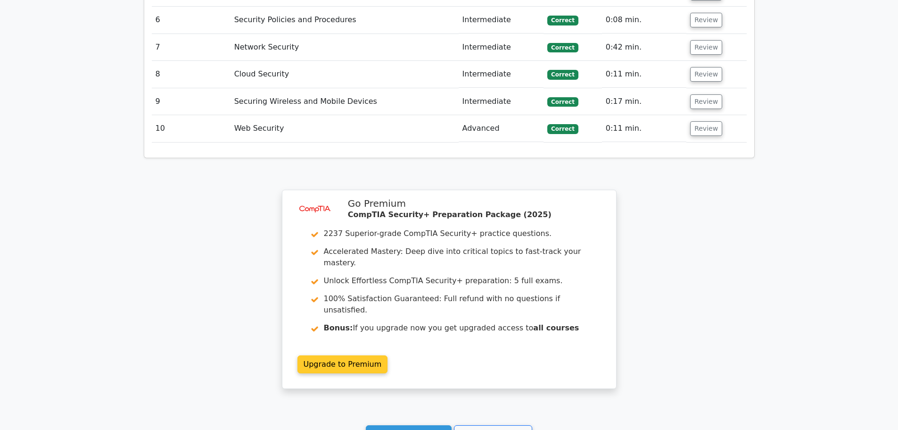
scroll to position [1358, 0]
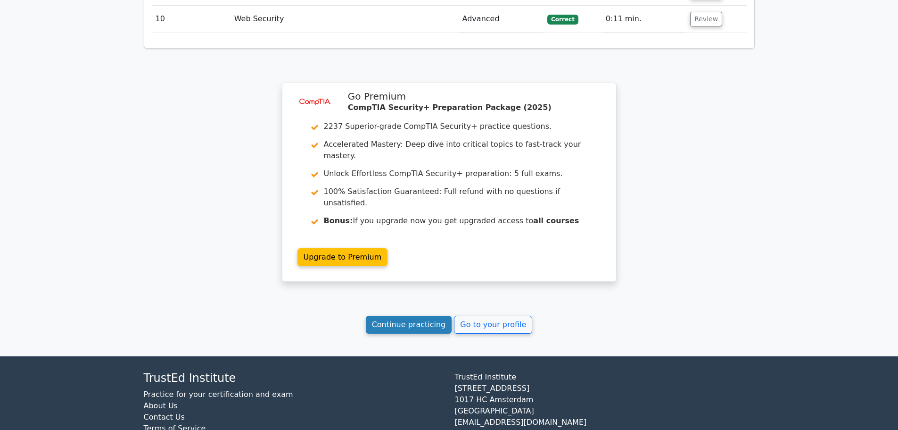
click at [427, 315] on link "Continue practicing" at bounding box center [409, 324] width 86 height 18
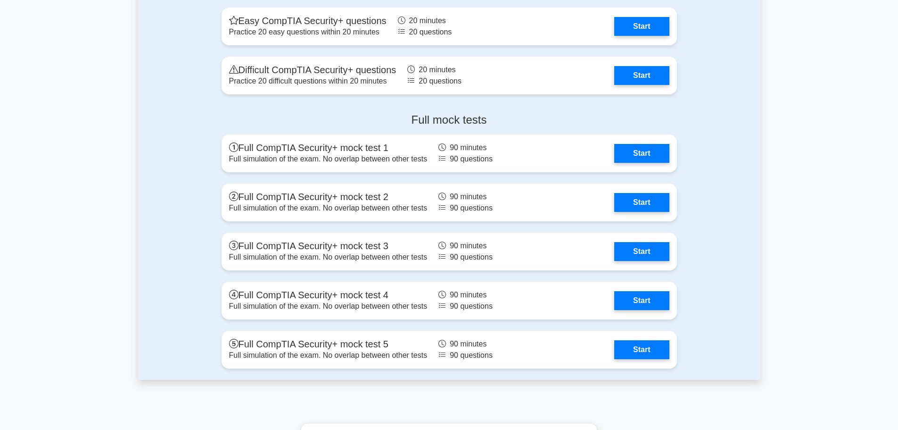
scroll to position [2150, 0]
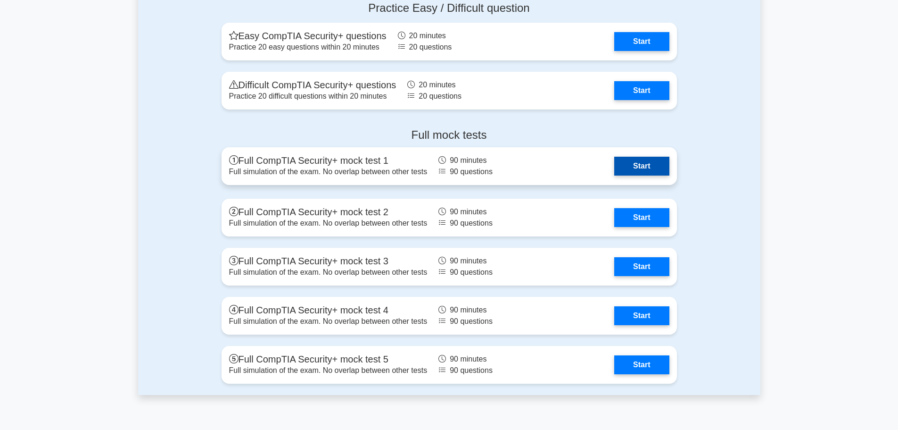
click at [636, 160] on link "Start" at bounding box center [641, 166] width 55 height 19
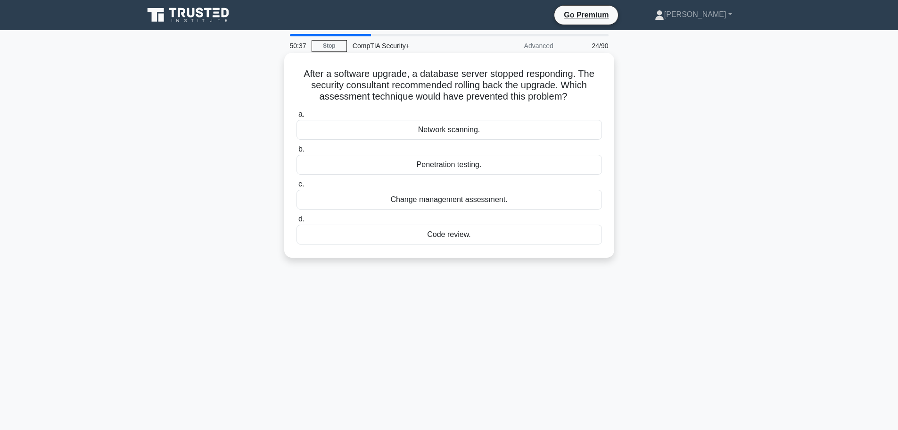
drag, startPoint x: 393, startPoint y: 200, endPoint x: 502, endPoint y: 204, distance: 108.5
click at [503, 204] on div "Change management assessment." at bounding box center [450, 200] width 306 height 20
click at [454, 199] on div "Change management assessment." at bounding box center [450, 200] width 306 height 20
click at [297, 187] on input "c. Change management assessment." at bounding box center [297, 184] width 0 height 6
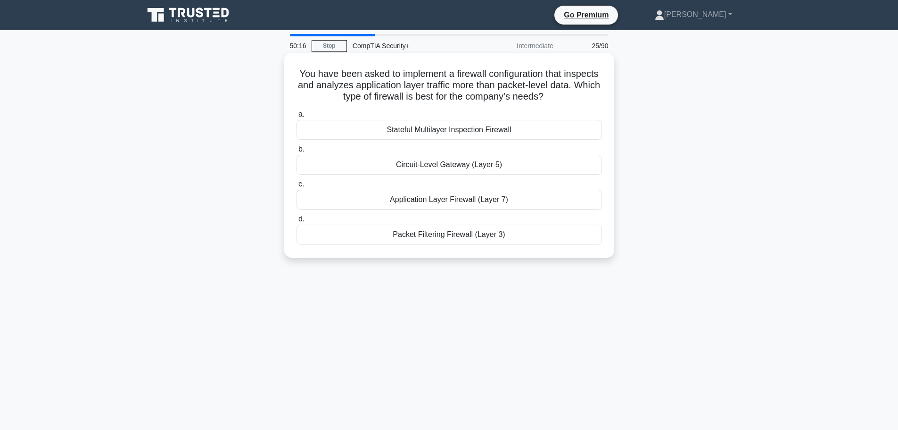
click at [533, 200] on div "Application Layer Firewall (Layer 7)" at bounding box center [450, 200] width 306 height 20
click at [297, 187] on input "c. Application Layer Firewall (Layer 7)" at bounding box center [297, 184] width 0 height 6
click at [496, 170] on div "Impose strict data access controls" at bounding box center [450, 165] width 306 height 20
click at [297, 152] on input "b. Impose strict data access controls" at bounding box center [297, 149] width 0 height 6
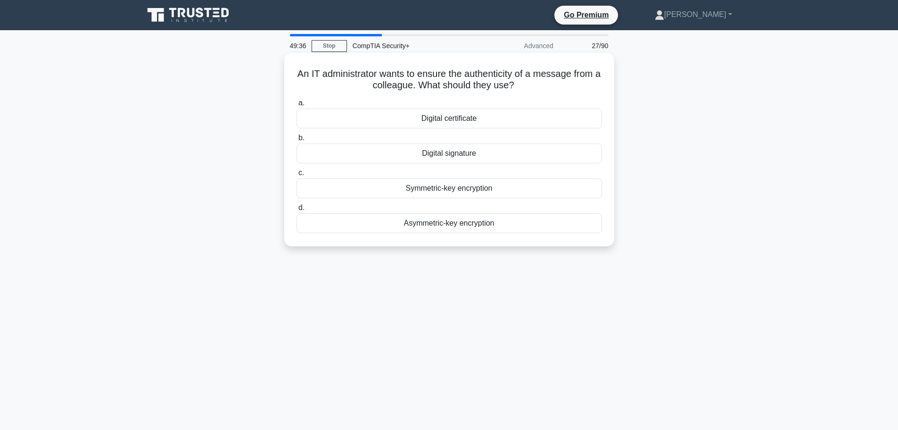
click at [471, 154] on div "Digital signature" at bounding box center [450, 153] width 306 height 20
click at [297, 141] on input "b. Digital signature" at bounding box center [297, 138] width 0 height 6
drag, startPoint x: 500, startPoint y: 166, endPoint x: 405, endPoint y: 162, distance: 94.9
click at [405, 162] on div "Utilize a file carving tool" at bounding box center [450, 153] width 306 height 20
click at [470, 163] on div "Utilize a file carving tool" at bounding box center [450, 153] width 306 height 20
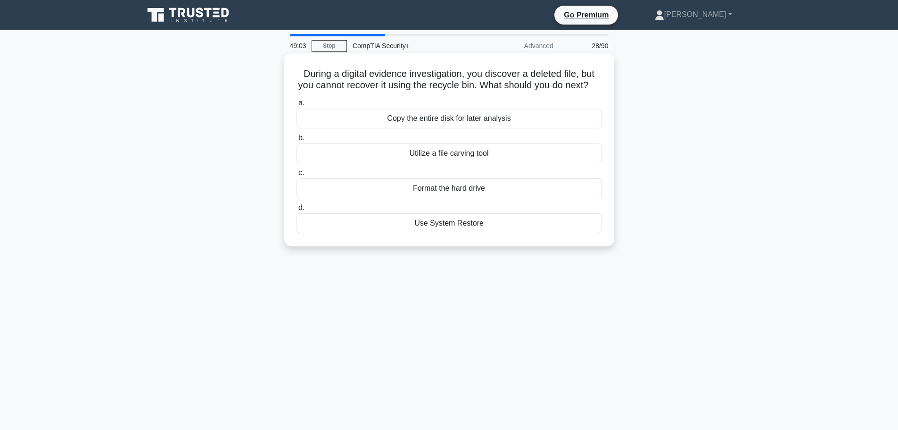
click at [297, 141] on input "b. Utilize a file carving tool" at bounding box center [297, 138] width 0 height 6
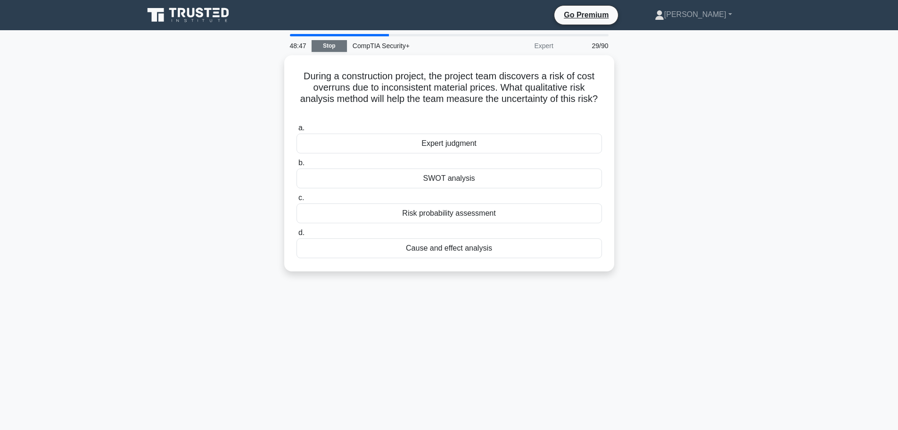
click at [331, 40] on div "48:47 Stop CompTIA Security+ Expert 29/90" at bounding box center [449, 45] width 330 height 19
click at [331, 44] on link "Stop" at bounding box center [329, 46] width 35 height 12
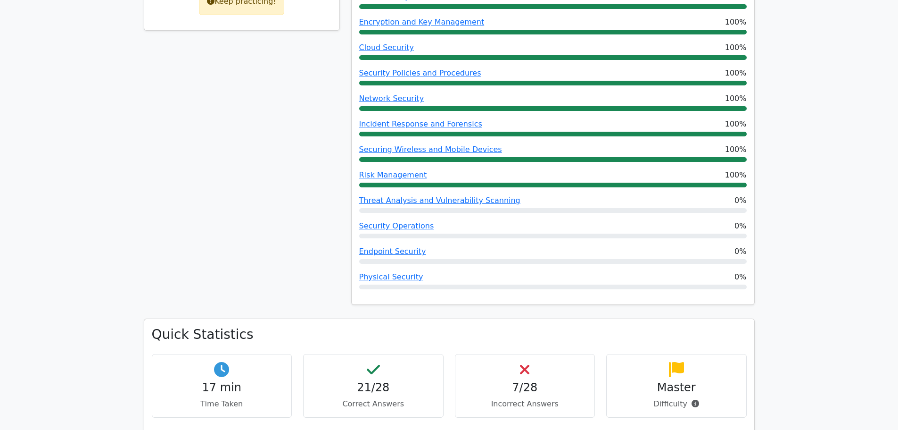
scroll to position [613, 0]
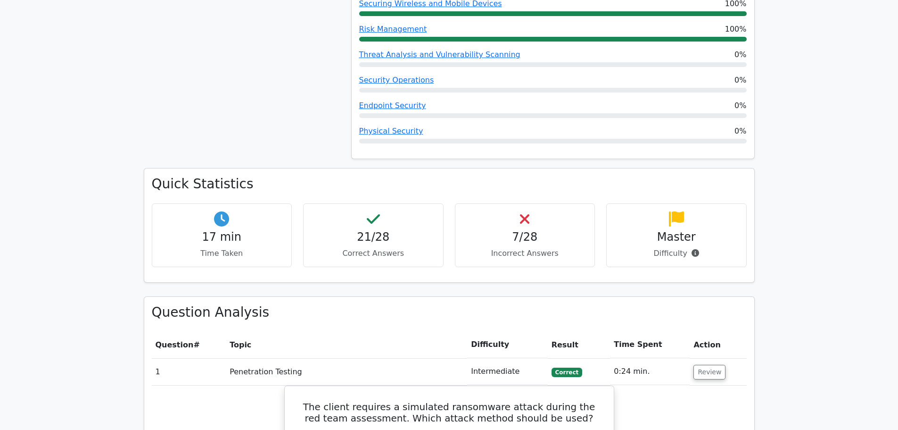
click at [526, 211] on icon at bounding box center [524, 218] width 9 height 15
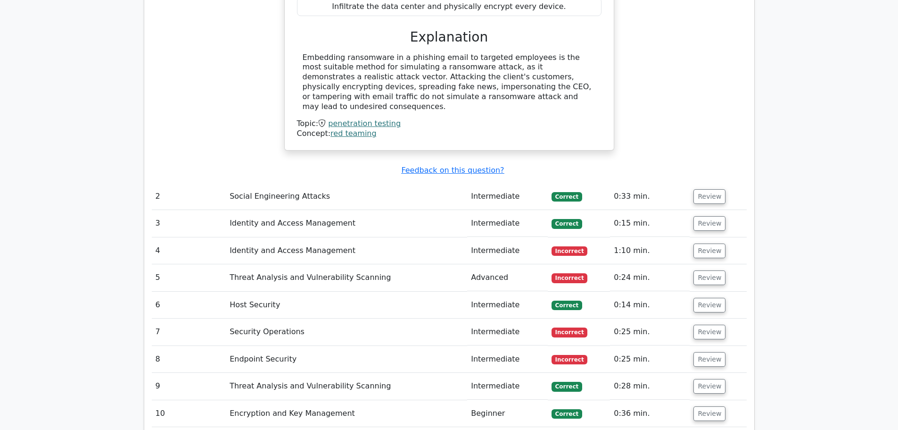
scroll to position [1132, 0]
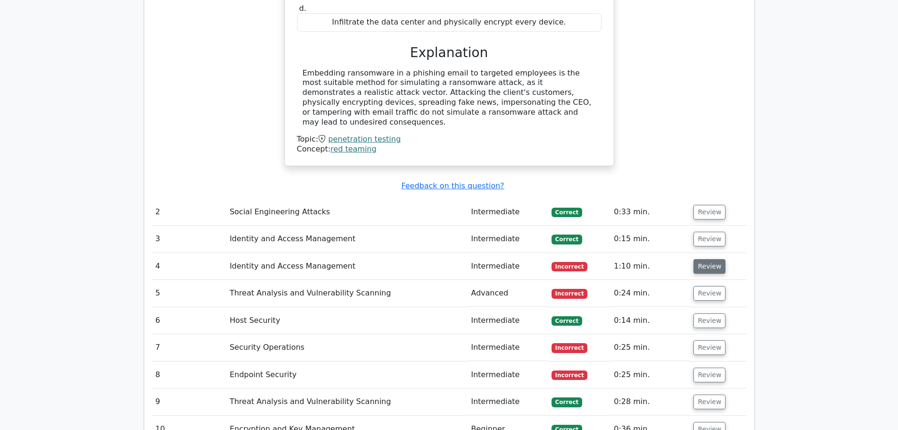
click at [711, 259] on button "Review" at bounding box center [710, 266] width 32 height 15
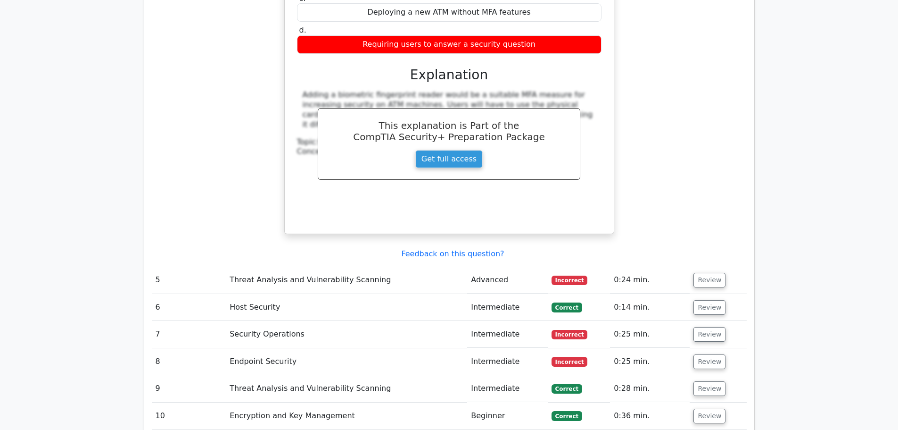
scroll to position [1556, 0]
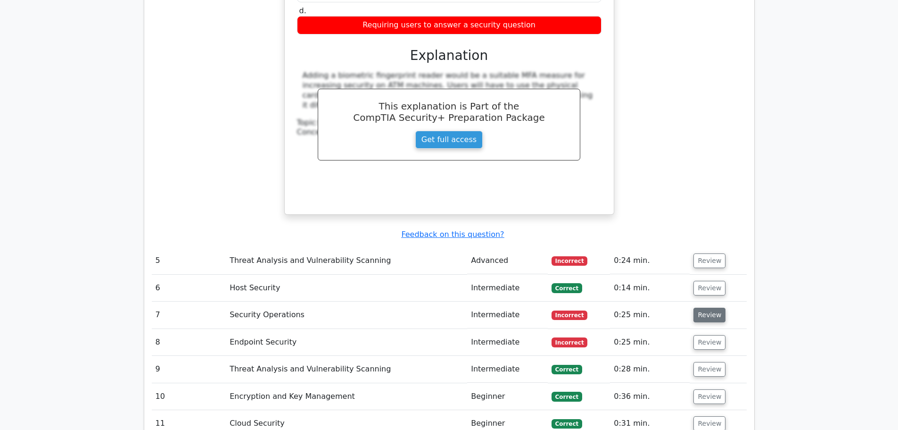
click at [712, 307] on button "Review" at bounding box center [710, 314] width 32 height 15
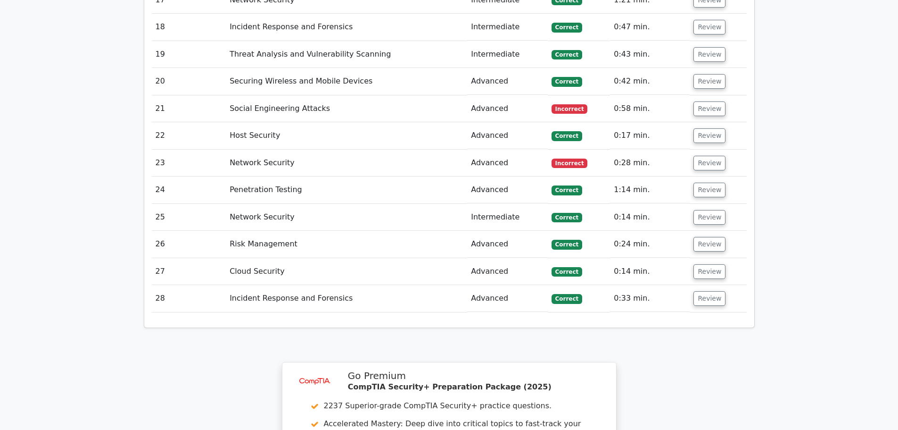
scroll to position [2546, 0]
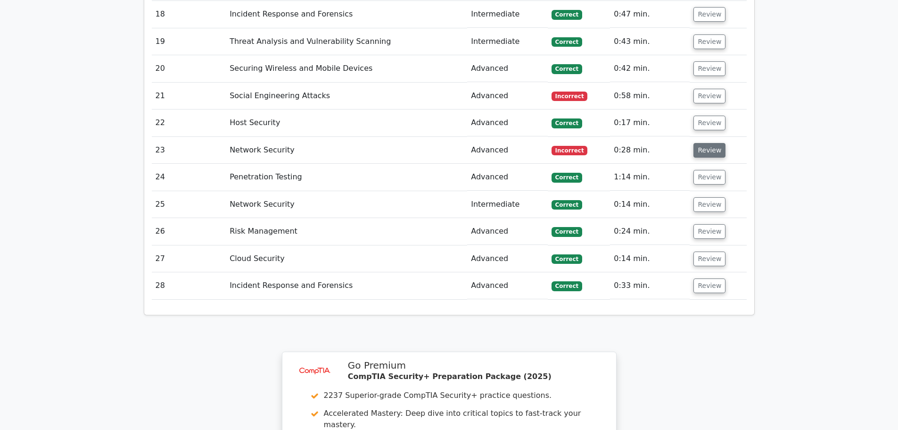
click at [695, 143] on button "Review" at bounding box center [710, 150] width 32 height 15
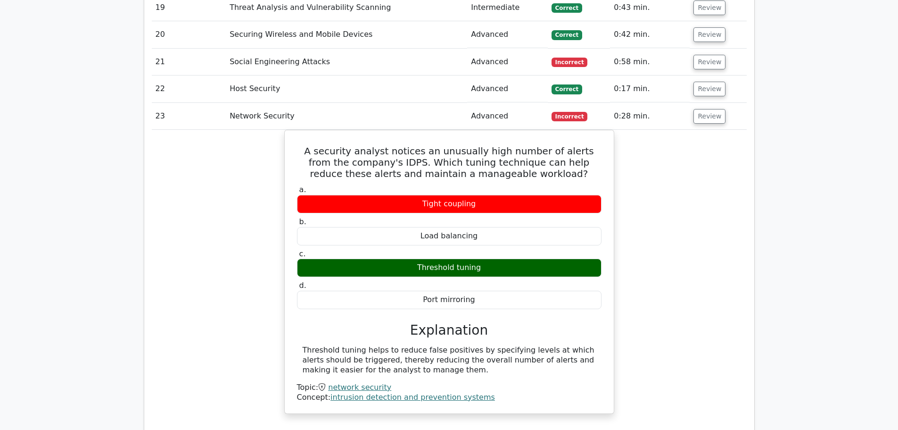
scroll to position [2593, 0]
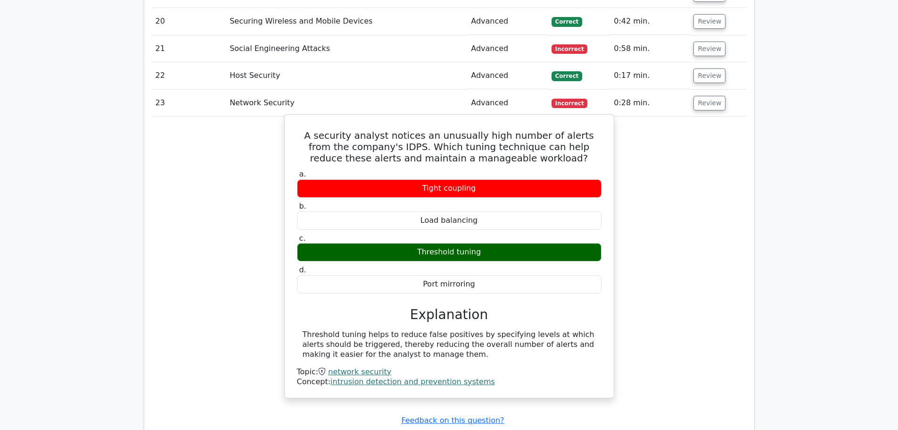
click at [464, 169] on label "a. Tight coupling" at bounding box center [449, 183] width 305 height 28
click at [475, 169] on label "a. Tight coupling" at bounding box center [449, 183] width 305 height 28
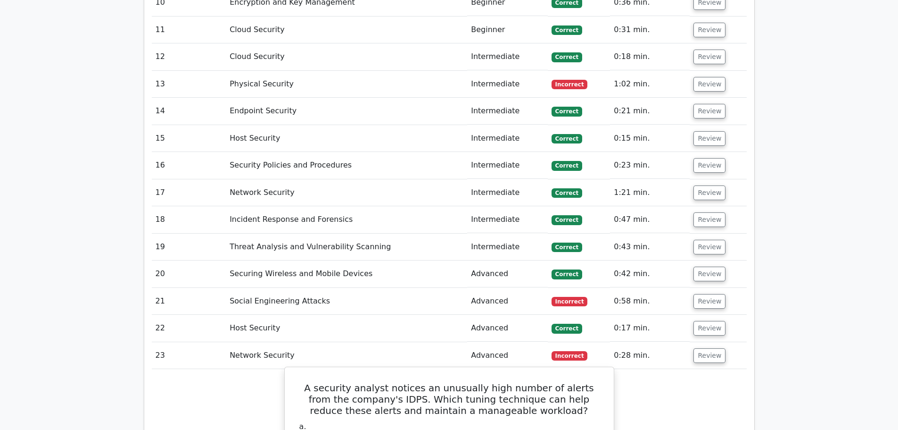
scroll to position [2357, 0]
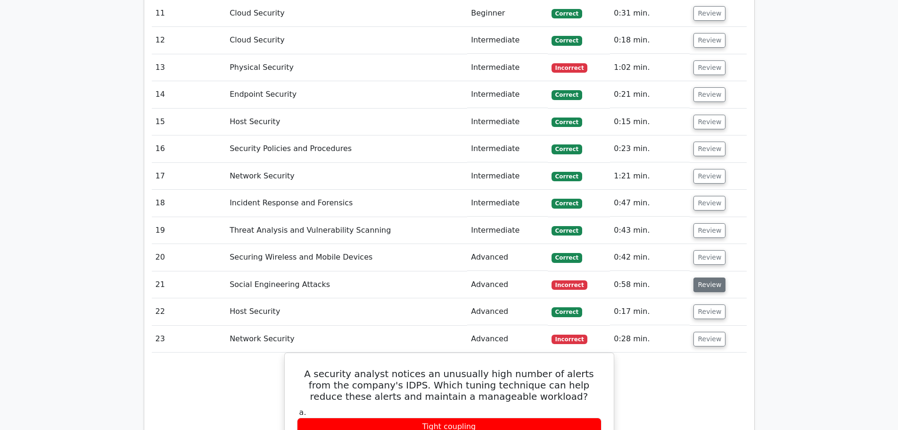
click at [705, 277] on button "Review" at bounding box center [710, 284] width 32 height 15
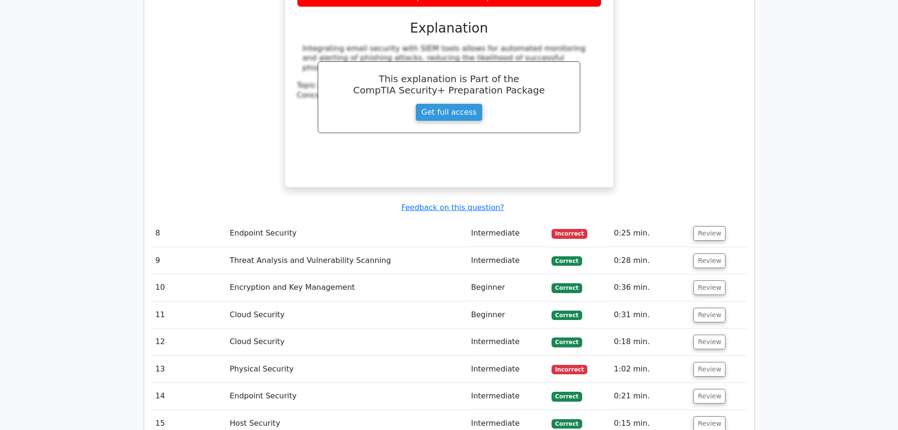
scroll to position [2074, 0]
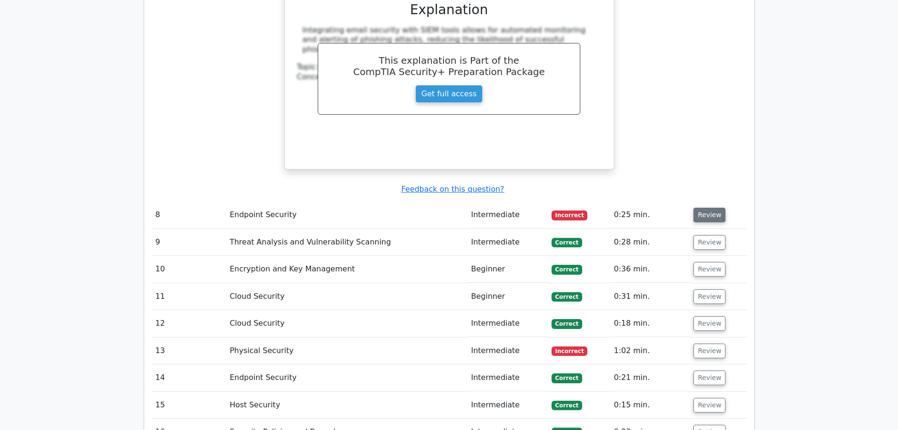
click at [708, 207] on button "Review" at bounding box center [710, 214] width 32 height 15
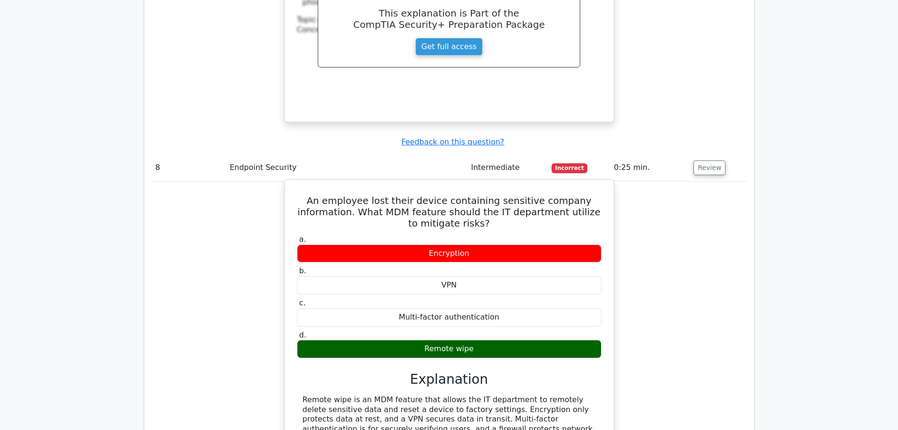
scroll to position [2169, 0]
